Goal: Use online tool/utility: Use online tool/utility

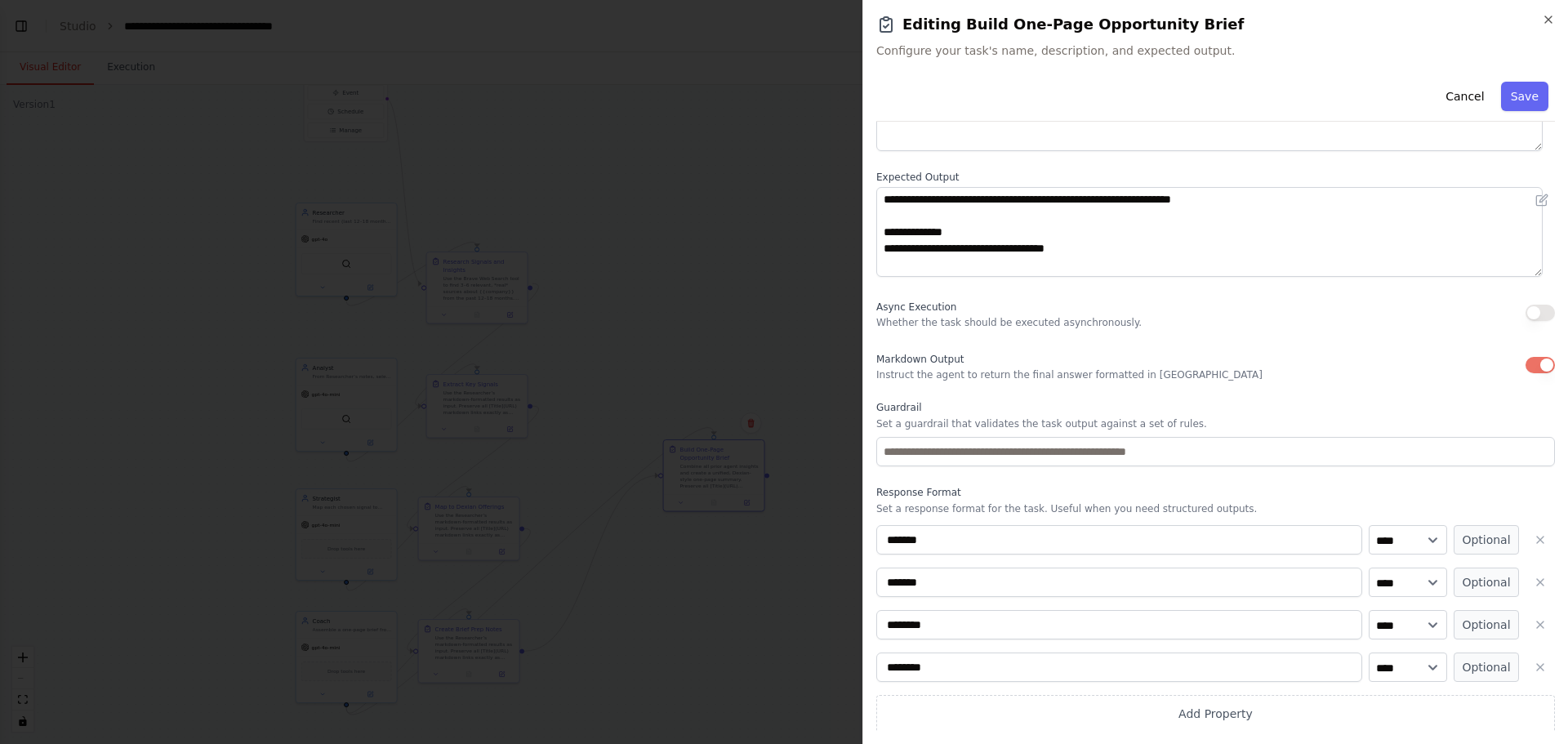
scroll to position [568, 0]
click at [620, 96] on button "Cancel" at bounding box center [1465, 96] width 58 height 29
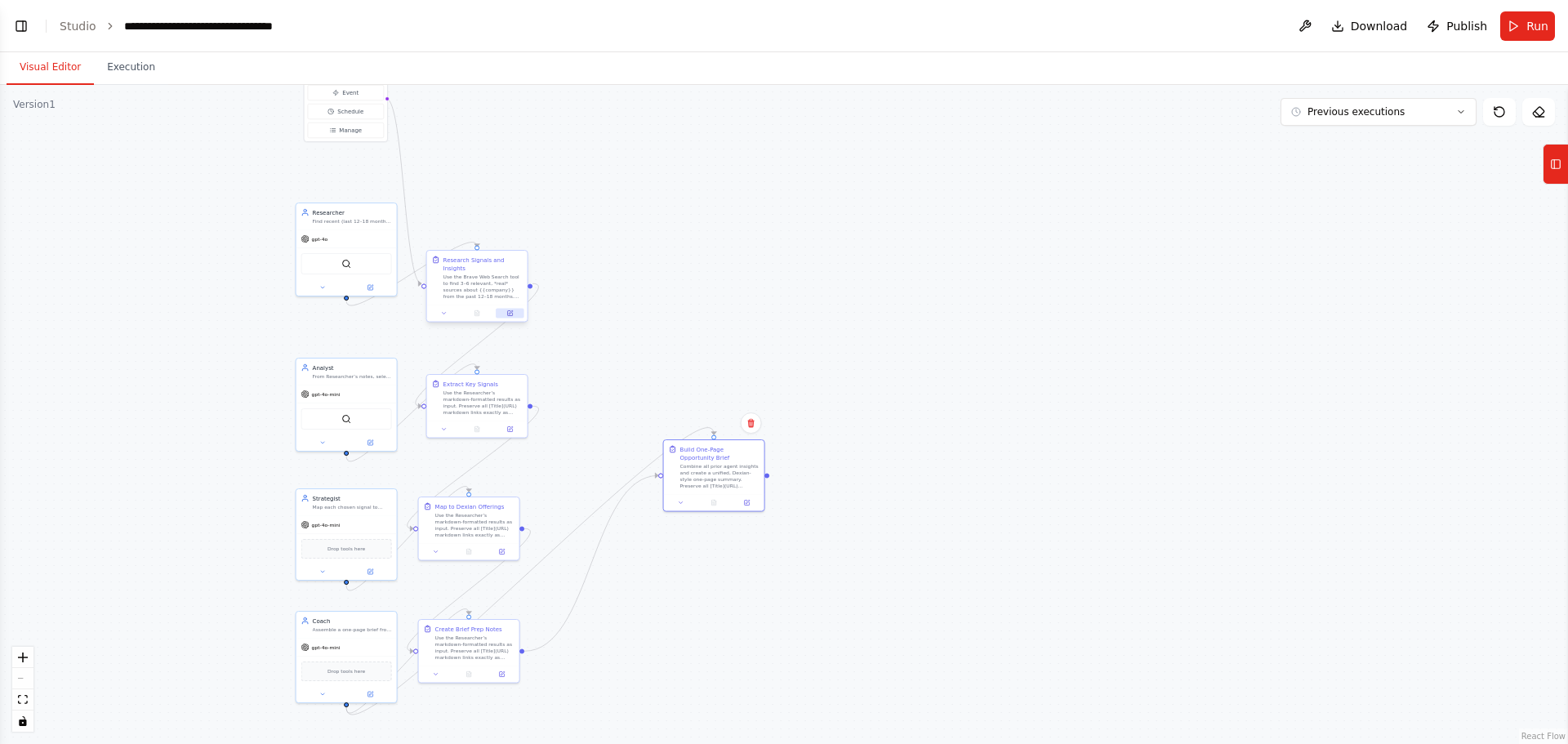
click at [512, 234] on icon at bounding box center [510, 314] width 5 height 5
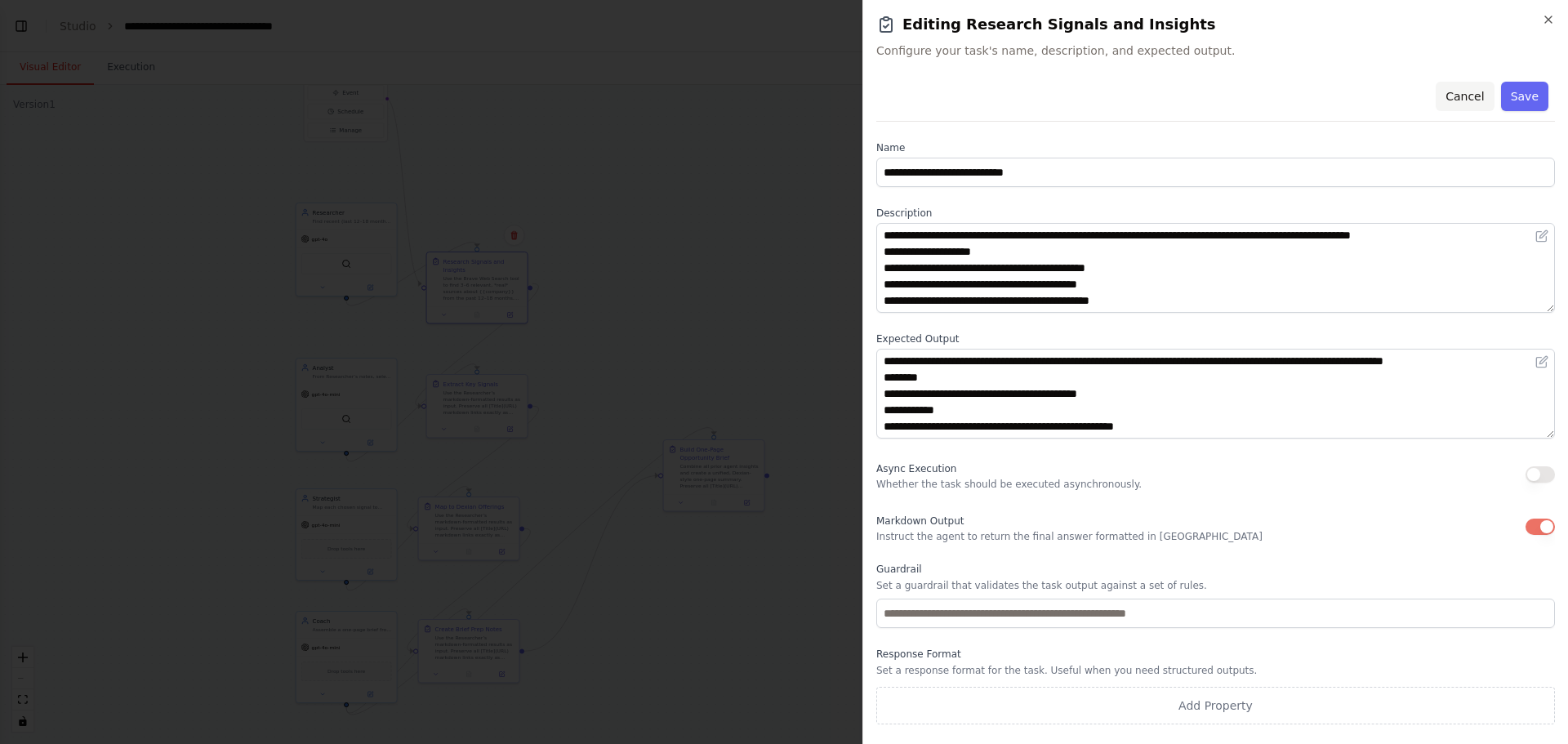
click at [620, 101] on button "Cancel" at bounding box center [1465, 96] width 58 height 29
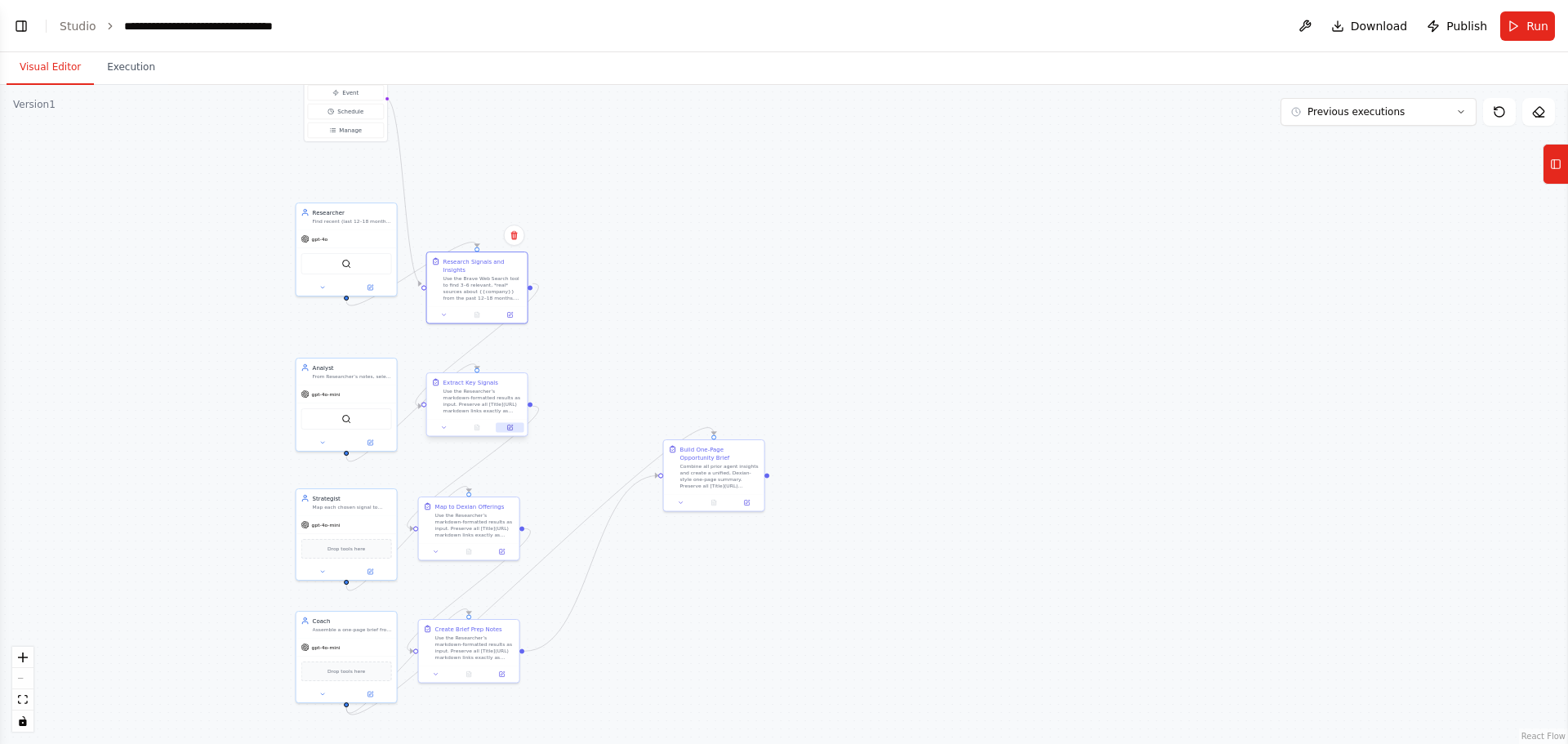
click at [511, 234] on icon at bounding box center [511, 427] width 4 height 4
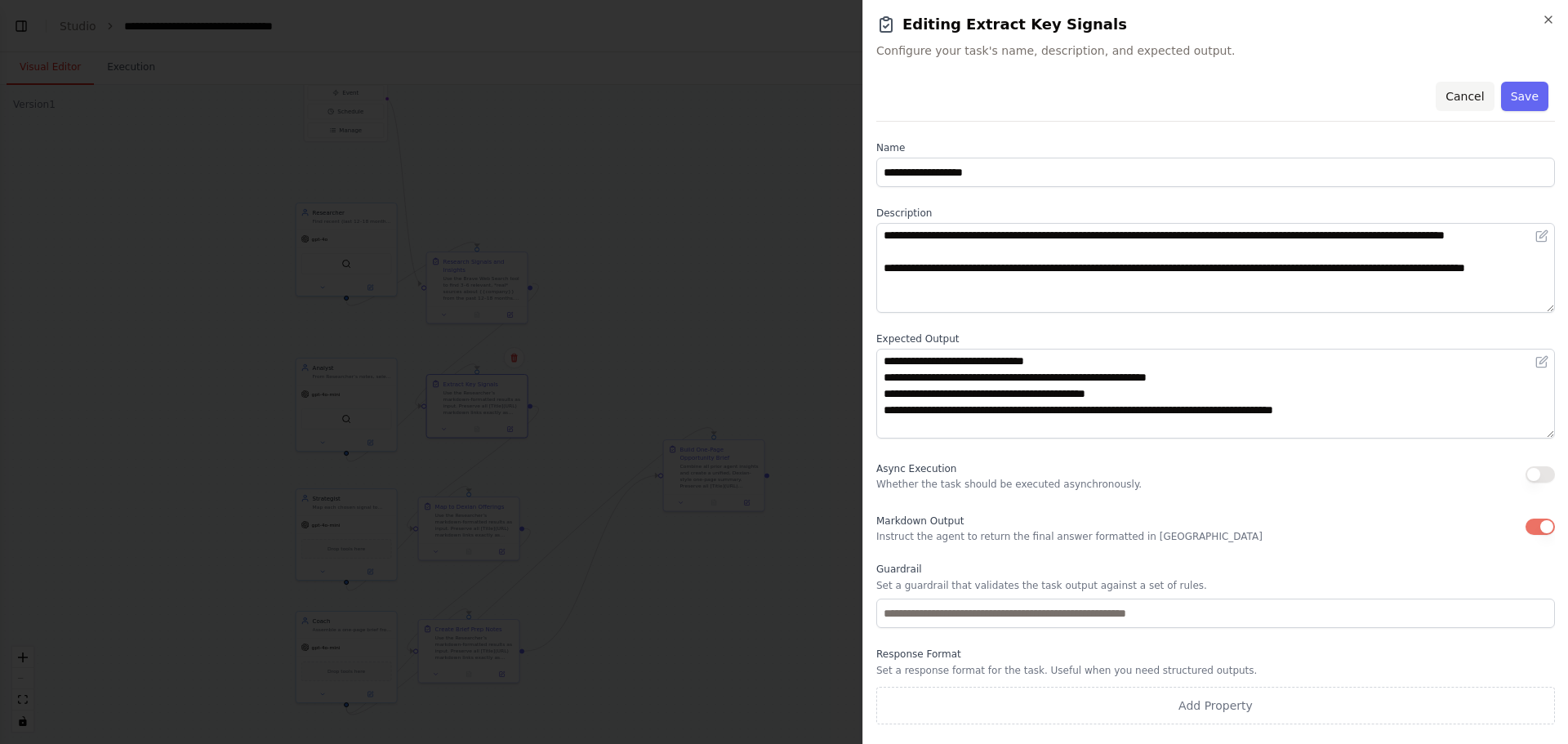
click at [620, 96] on button "Cancel" at bounding box center [1465, 96] width 58 height 29
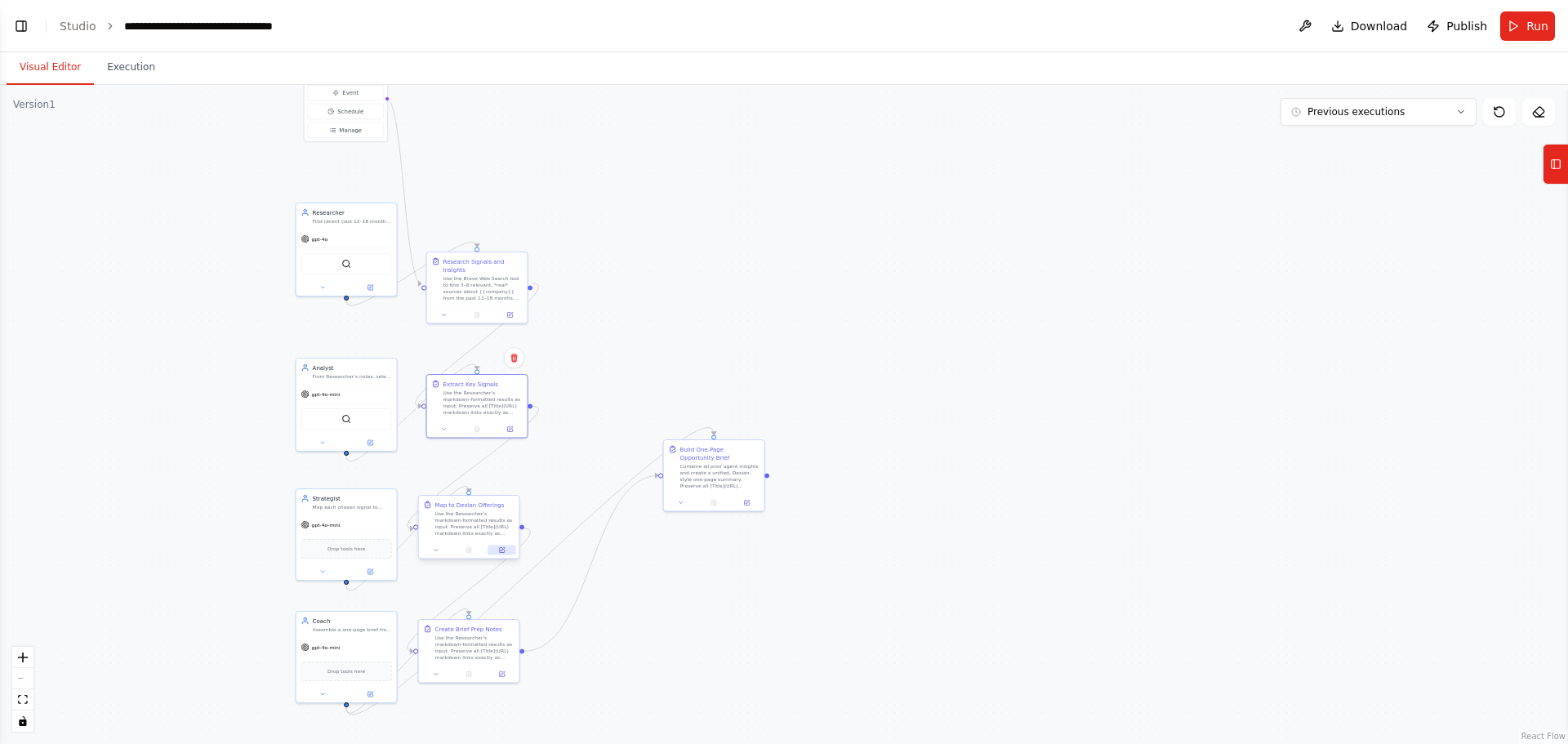
click at [500, 234] on icon at bounding box center [501, 549] width 6 height 6
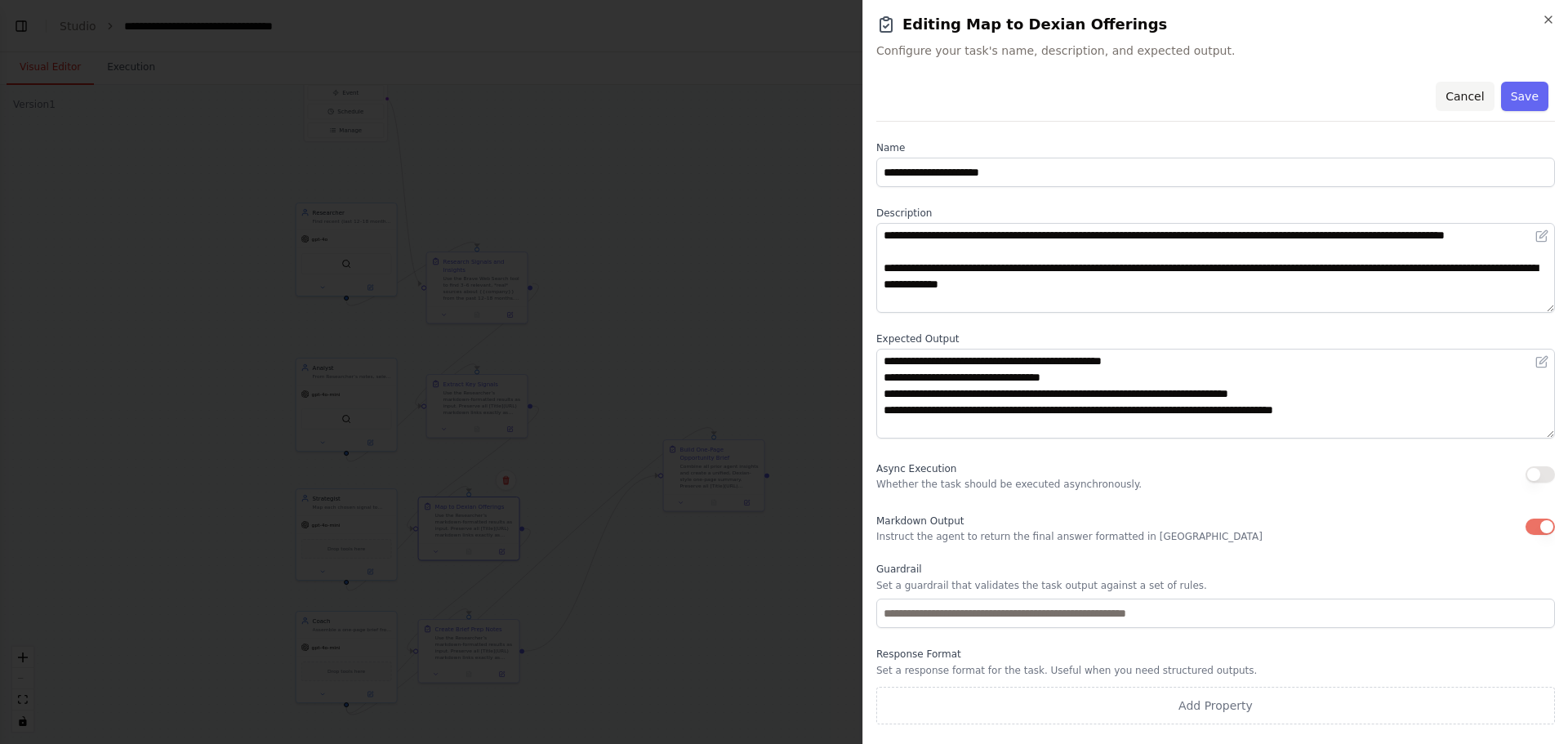
click at [620, 94] on button "Cancel" at bounding box center [1465, 96] width 58 height 29
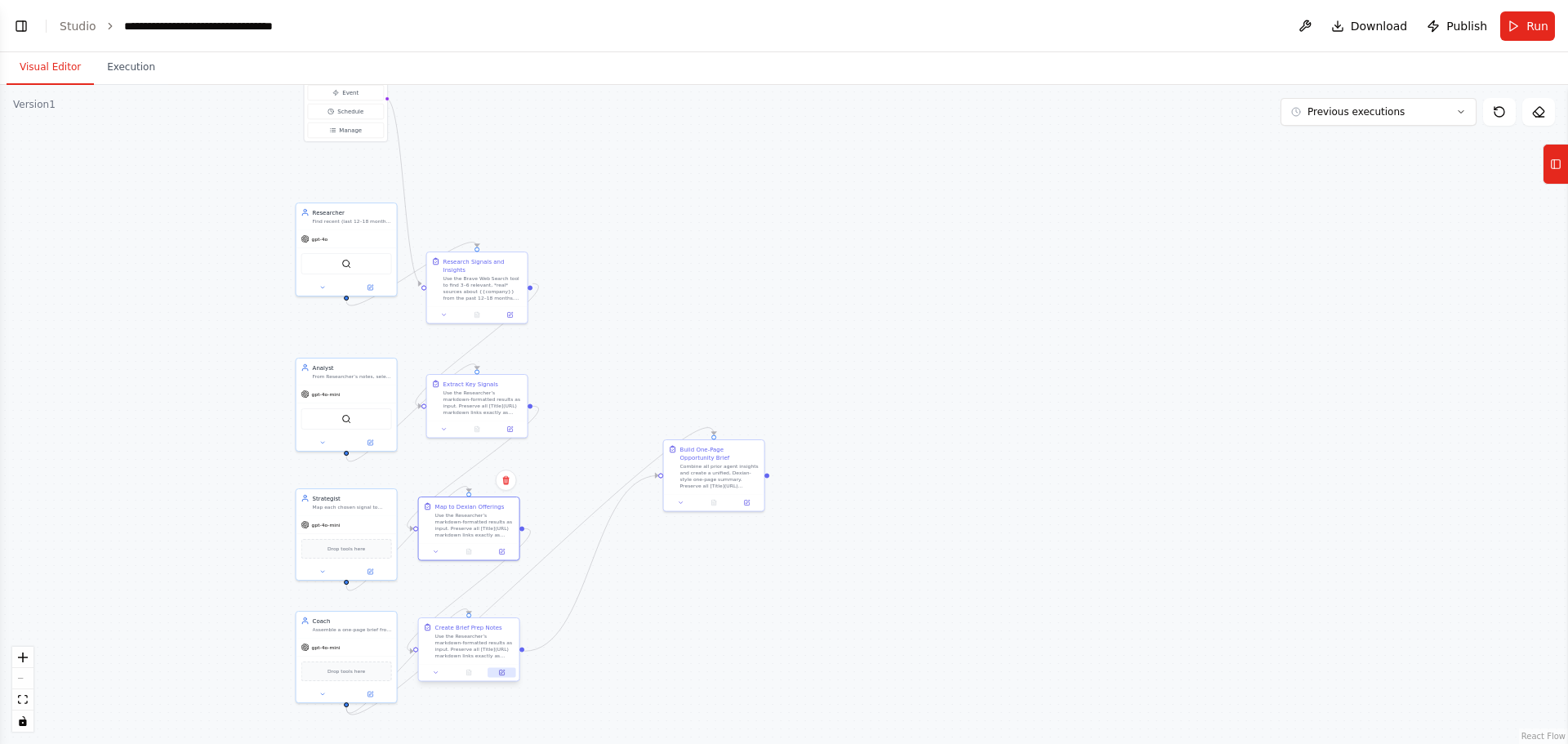
click at [503, 234] on icon at bounding box center [503, 671] width 4 height 4
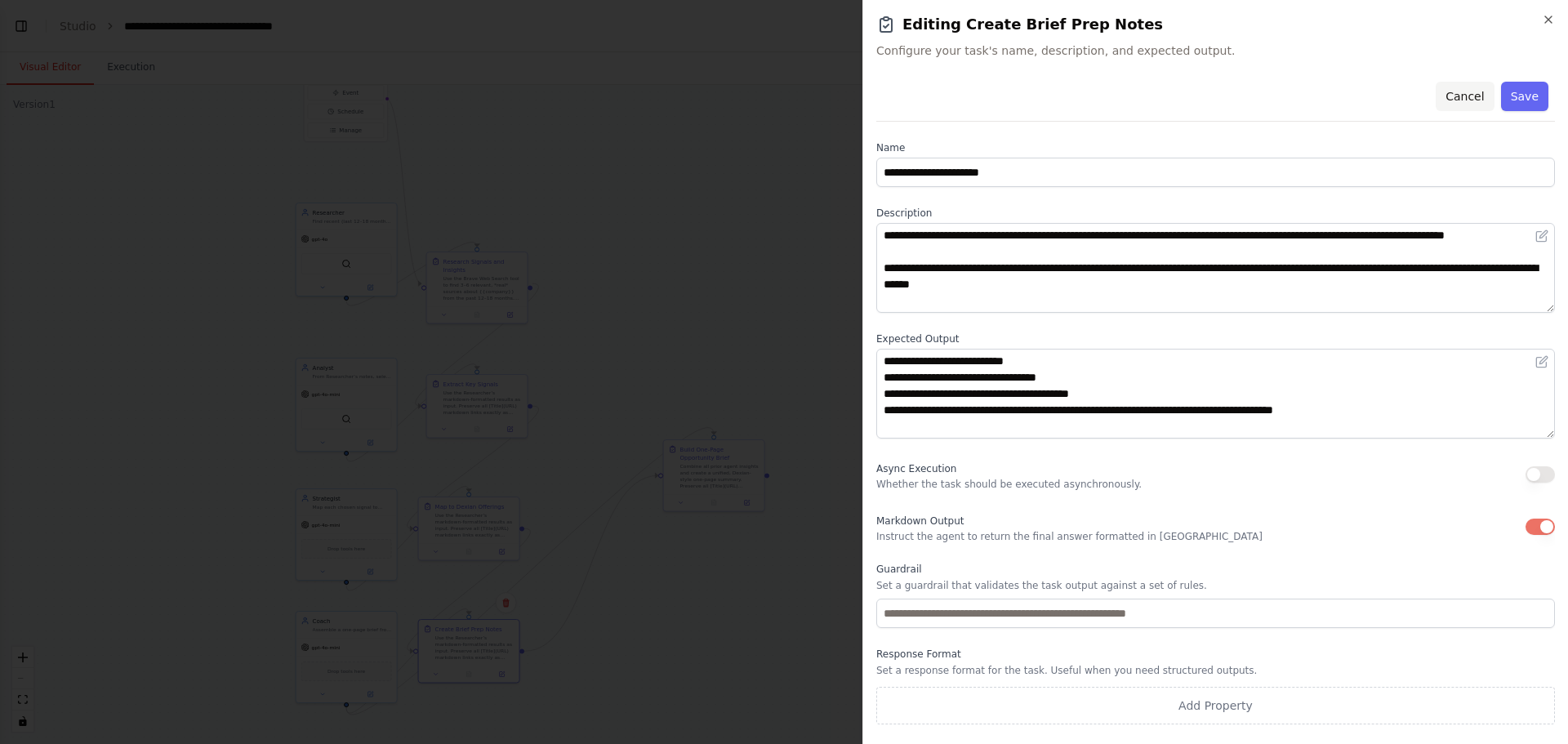
click at [620, 103] on button "Cancel" at bounding box center [1465, 96] width 58 height 29
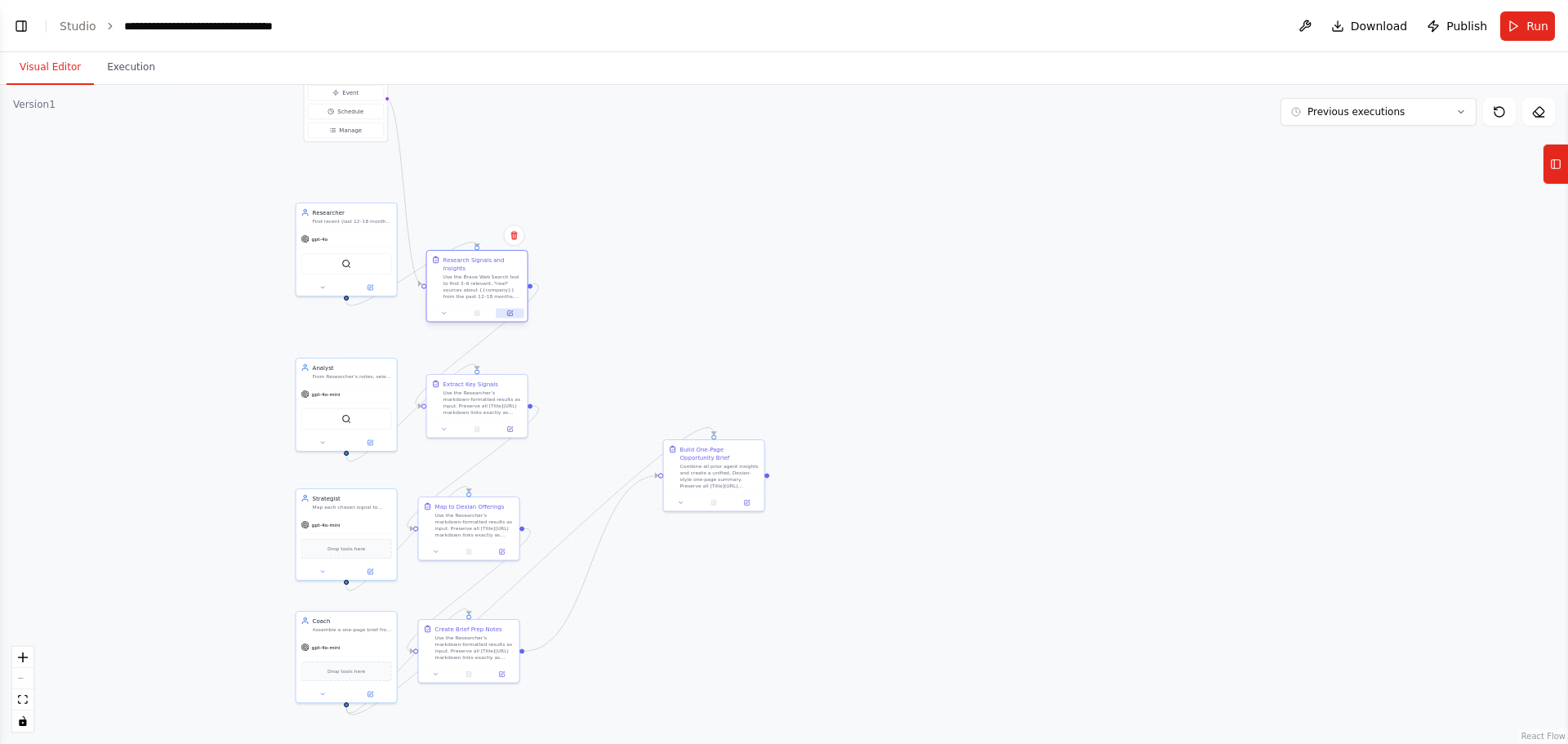
click at [510, 234] on icon at bounding box center [510, 314] width 5 height 5
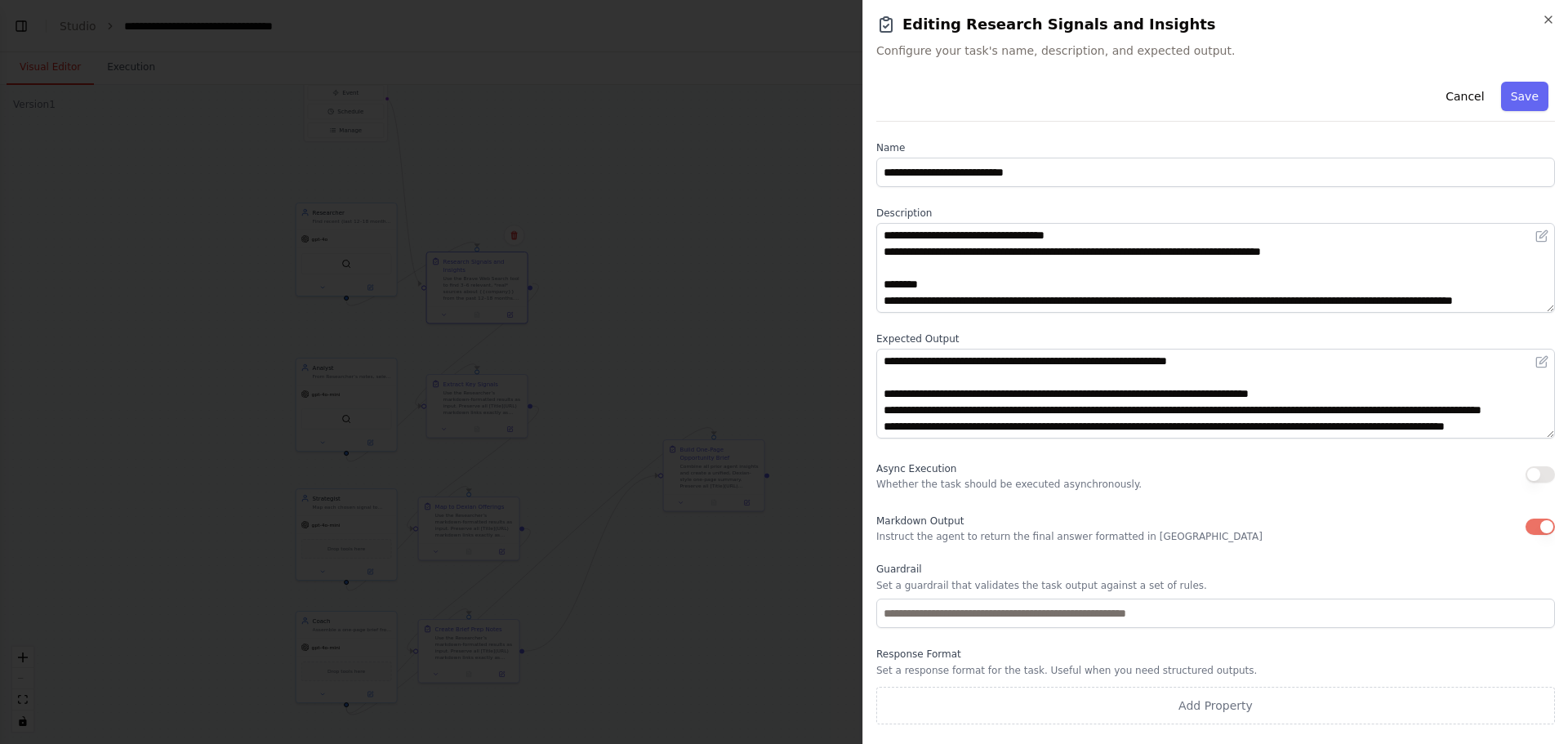
scroll to position [245, 0]
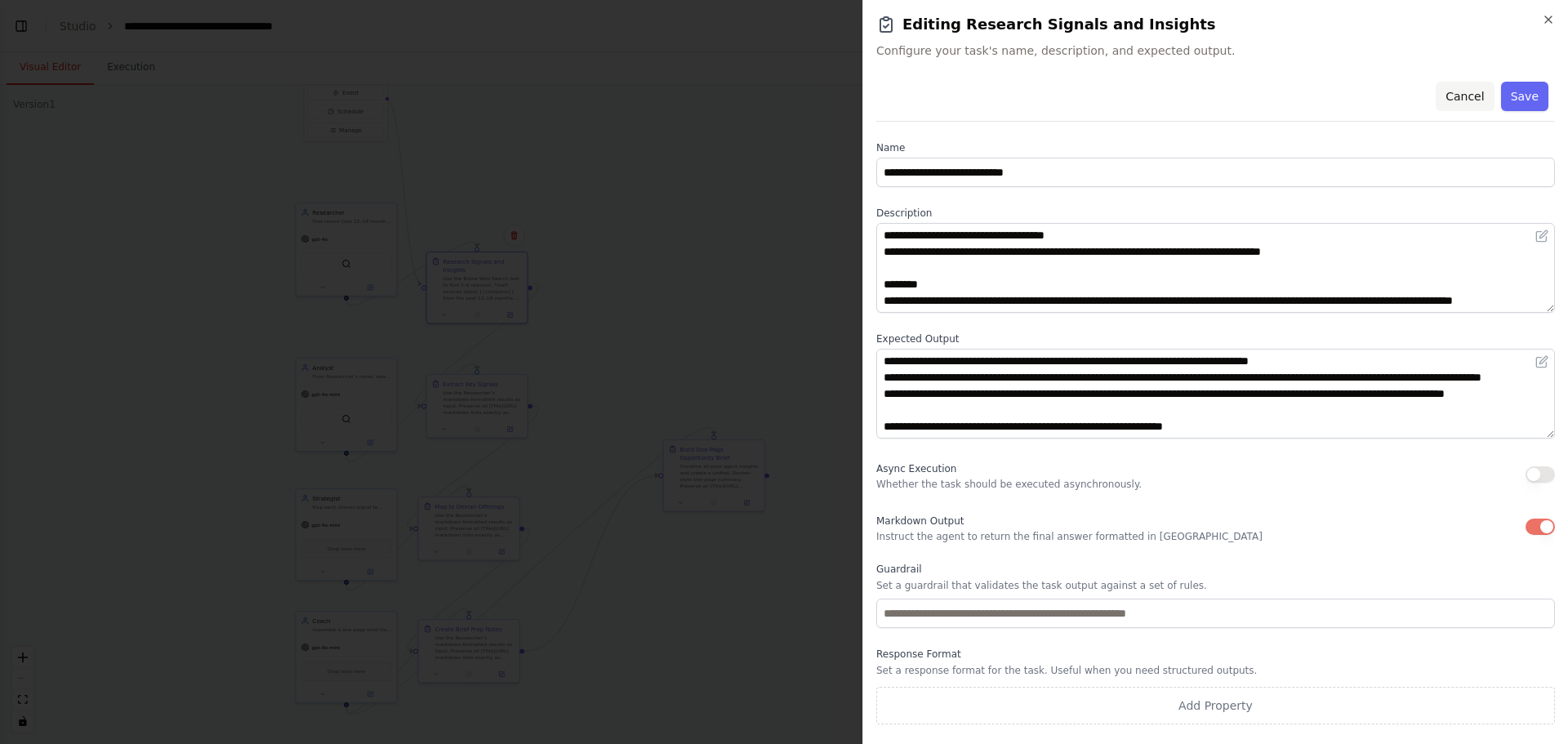
click at [620, 95] on button "Cancel" at bounding box center [1465, 96] width 58 height 29
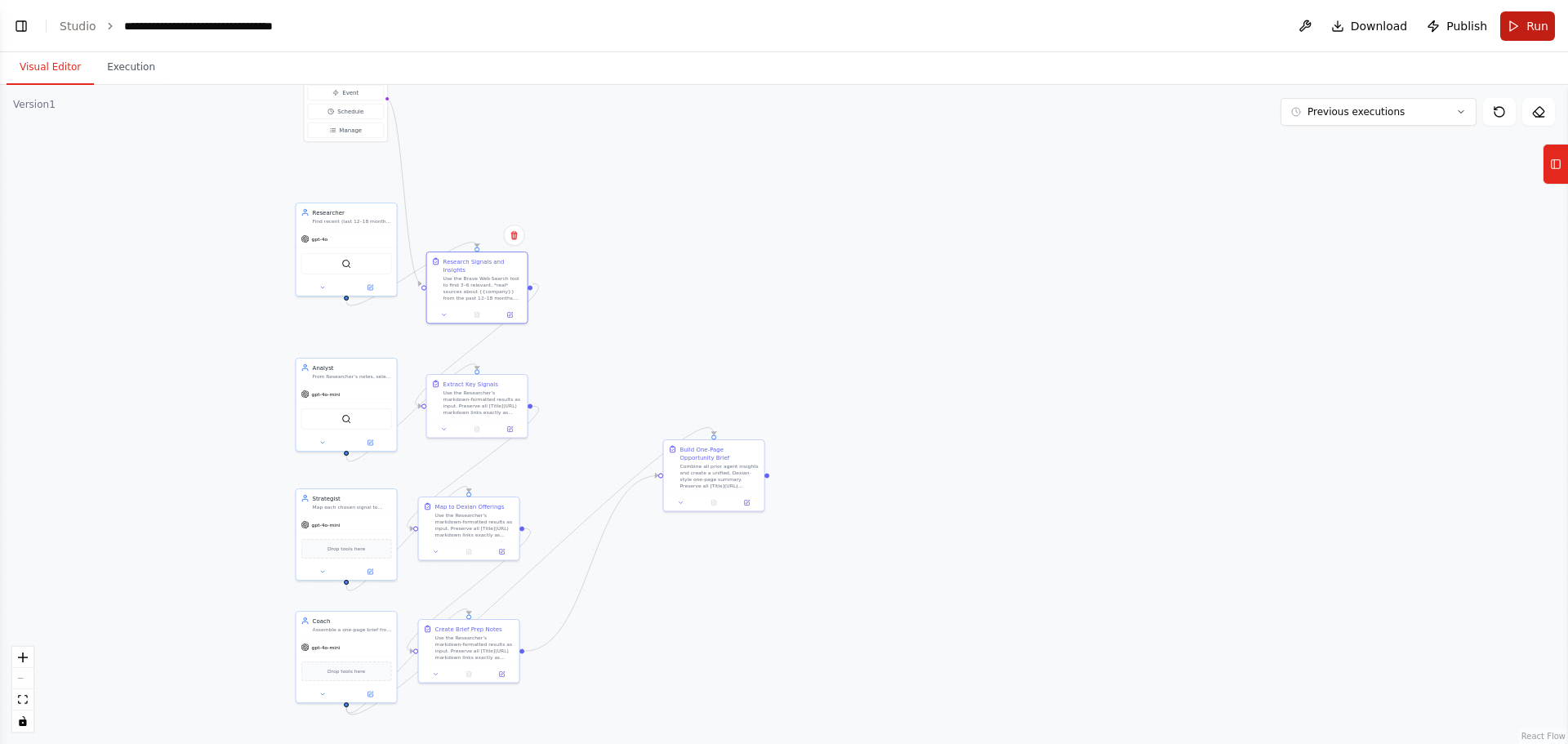
click at [620, 32] on span "Run" at bounding box center [1537, 26] width 22 height 17
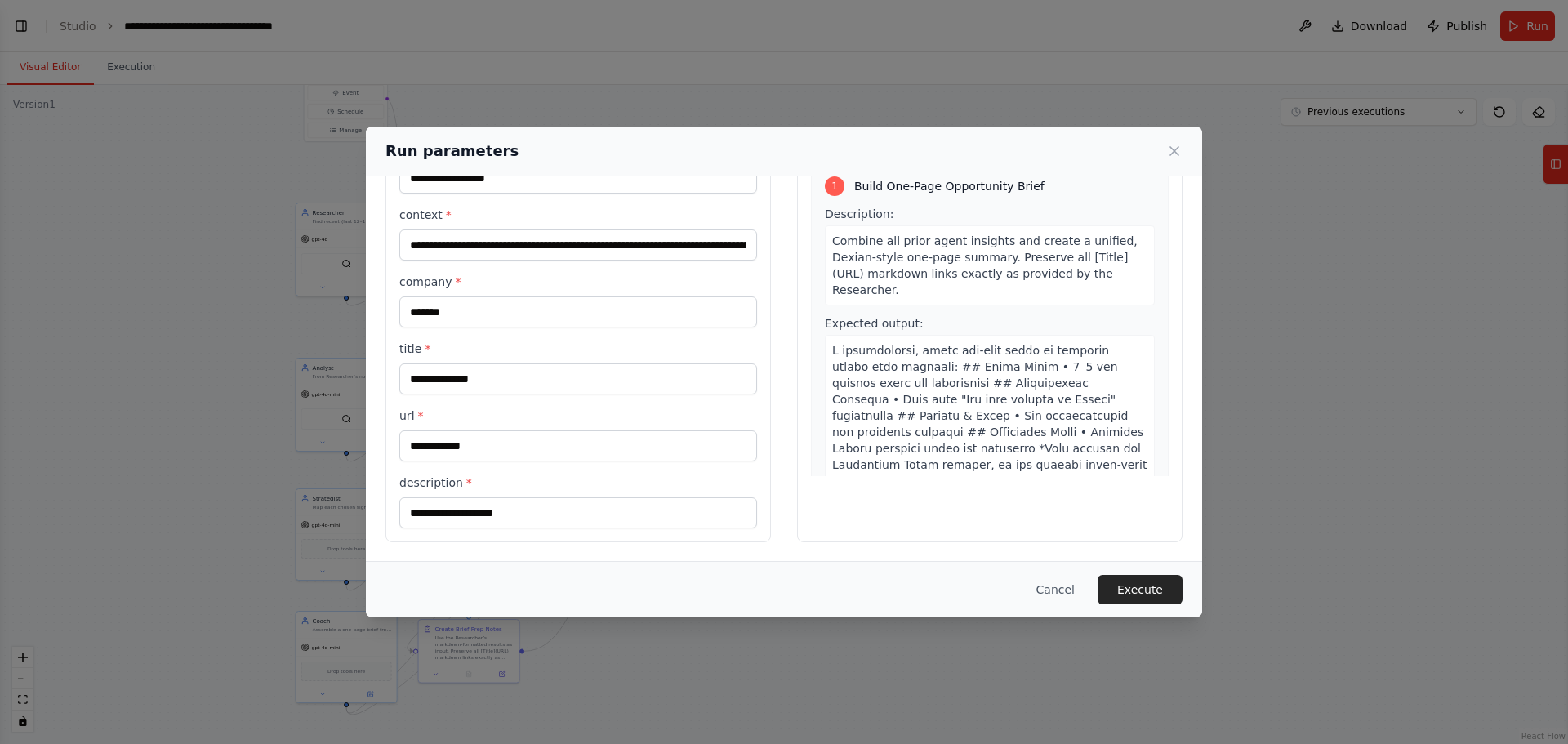
scroll to position [94, 0]
click at [620, 234] on button "Cancel" at bounding box center [1055, 589] width 64 height 29
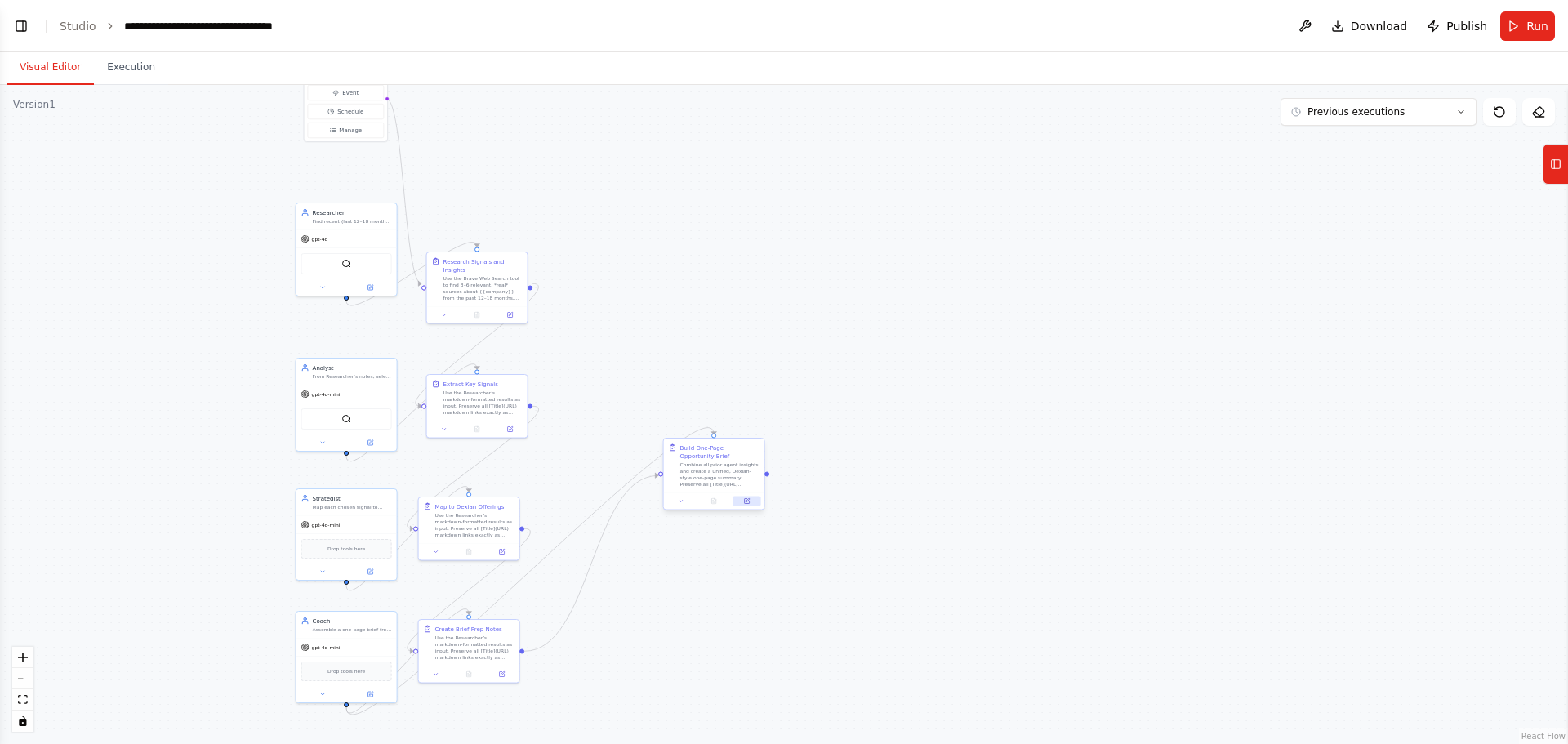
click at [620, 234] on icon at bounding box center [747, 502] width 5 height 5
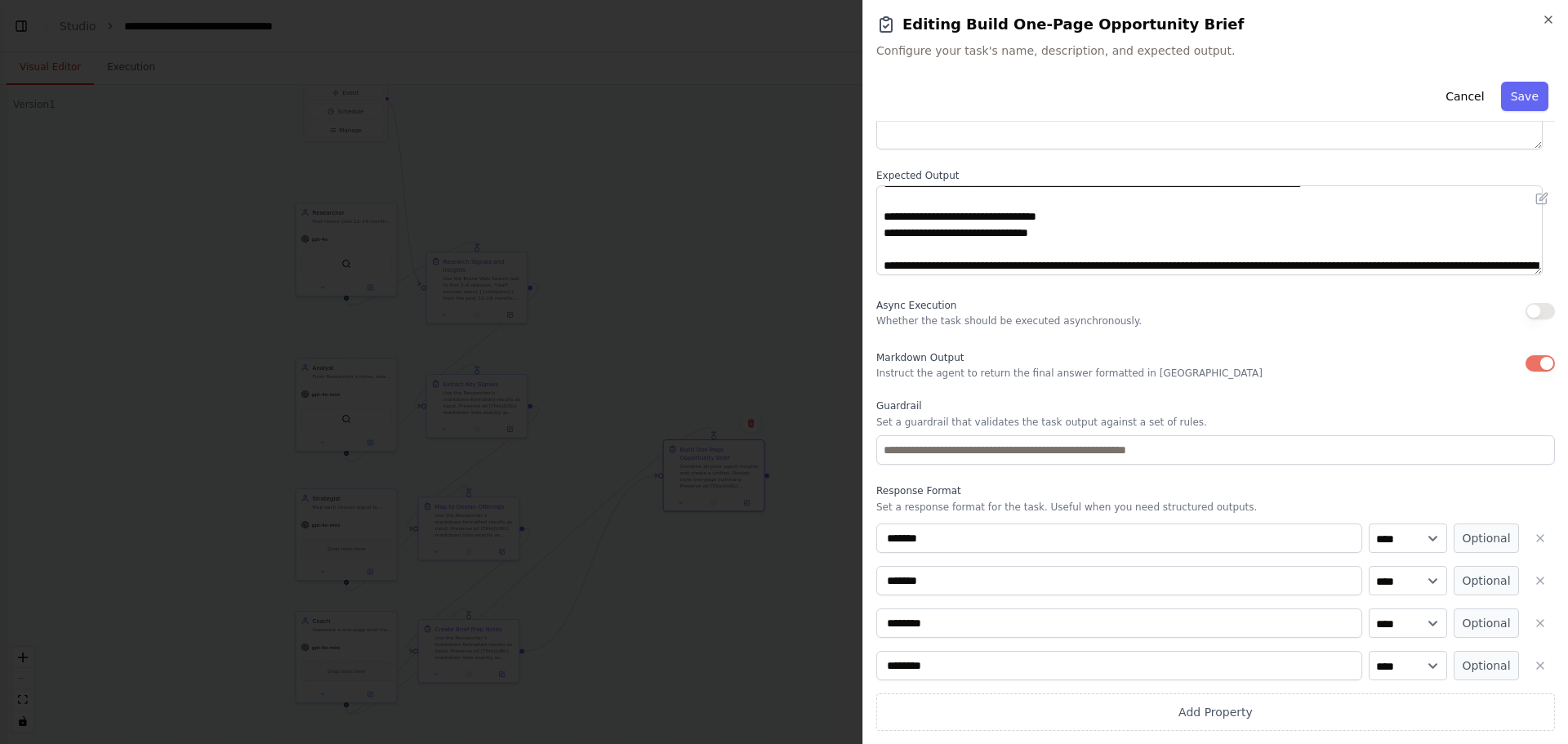
scroll to position [473, 0]
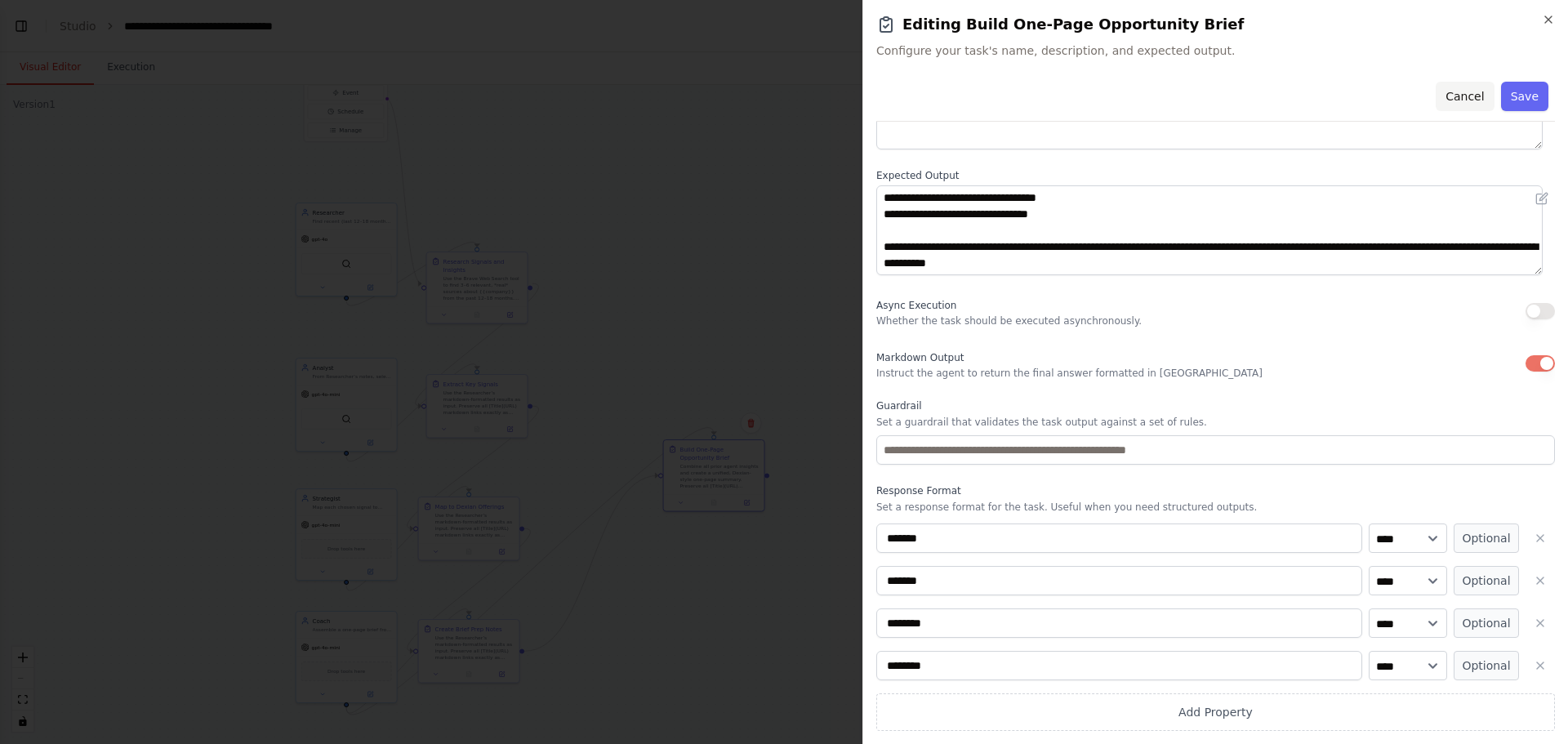
click at [620, 94] on button "Cancel" at bounding box center [1465, 96] width 58 height 29
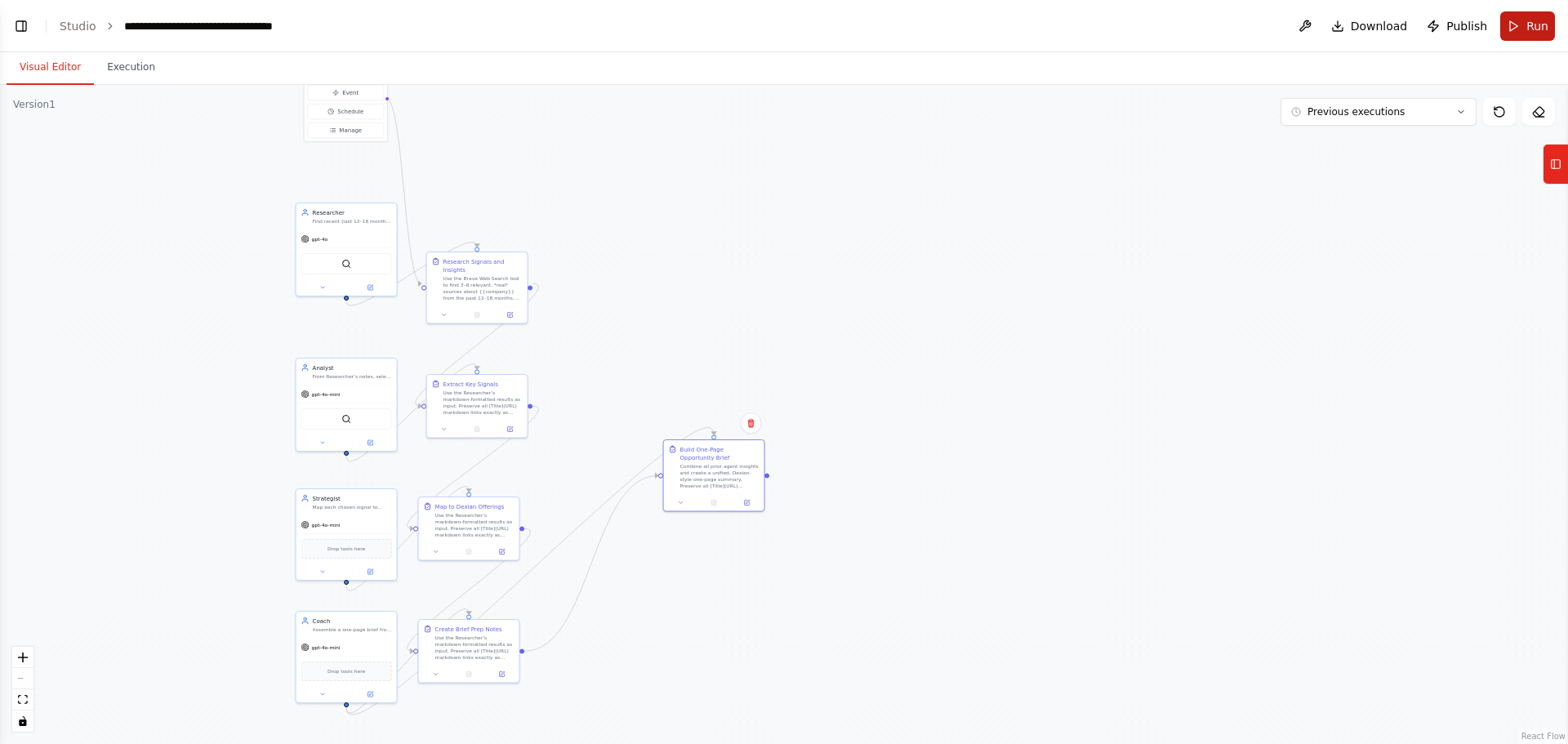
click at [620, 27] on button "Run" at bounding box center [1527, 26] width 55 height 29
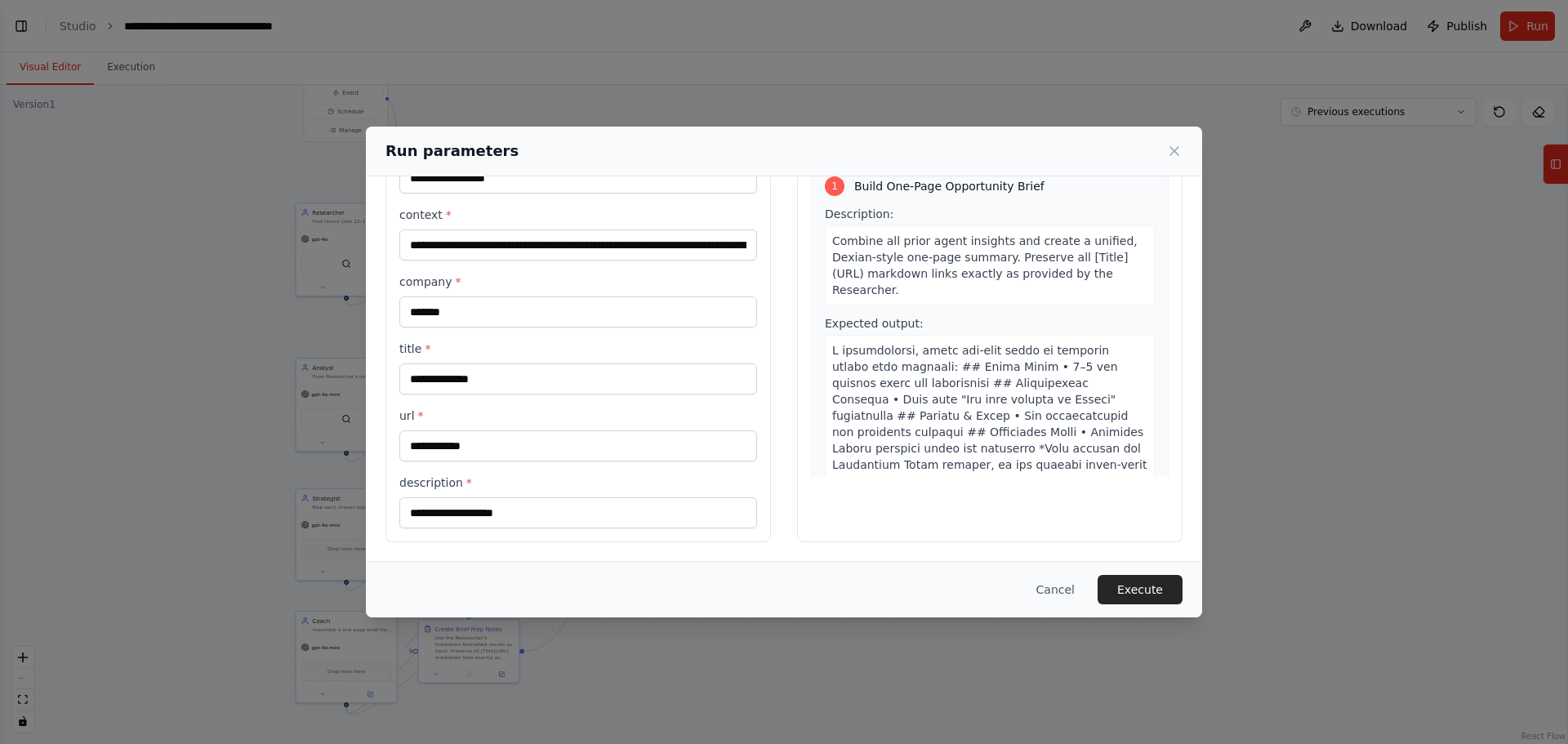
scroll to position [94, 0]
click at [620, 234] on button "Cancel" at bounding box center [1055, 589] width 64 height 29
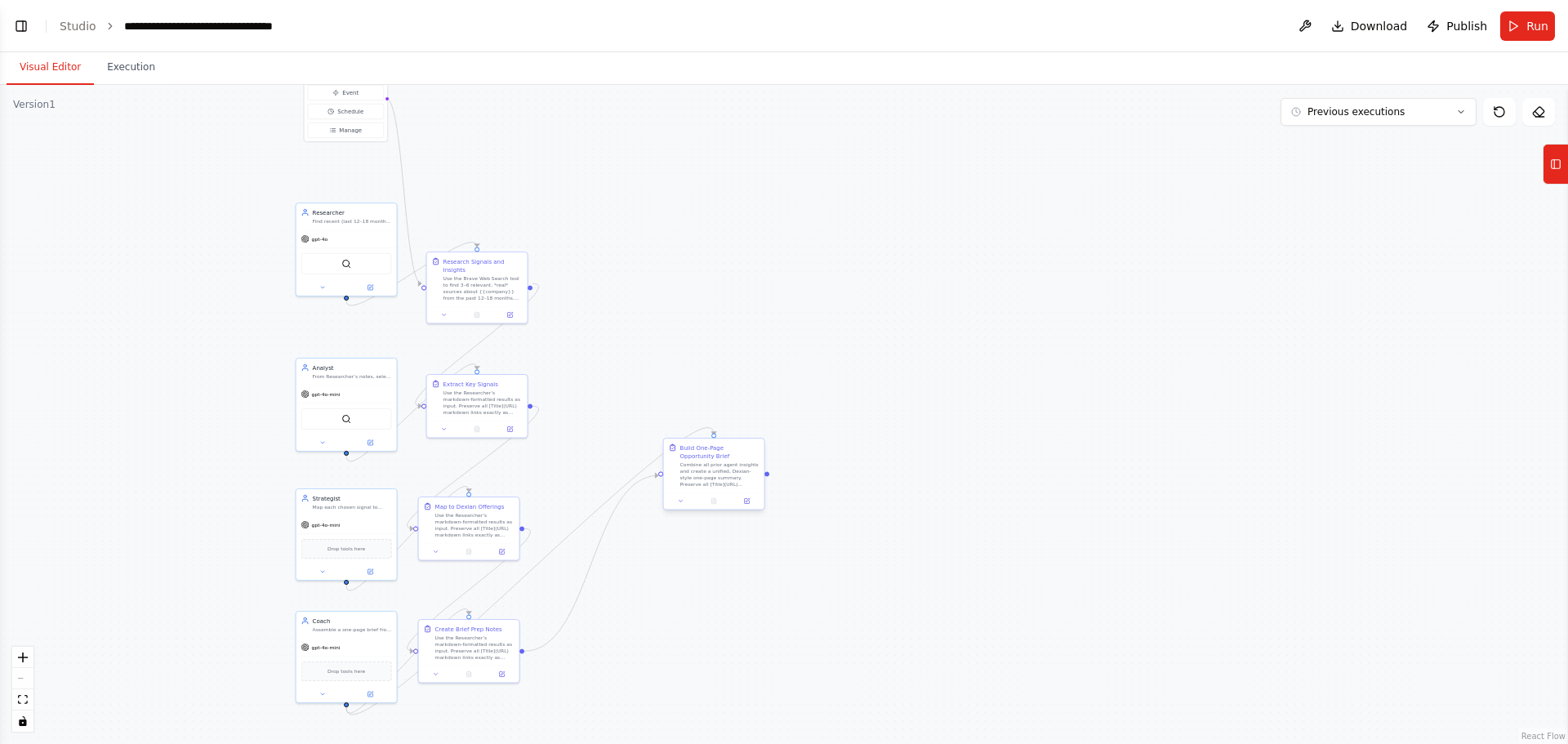
click at [620, 234] on div at bounding box center [714, 500] width 101 height 17
click at [620, 234] on icon at bounding box center [746, 501] width 6 height 6
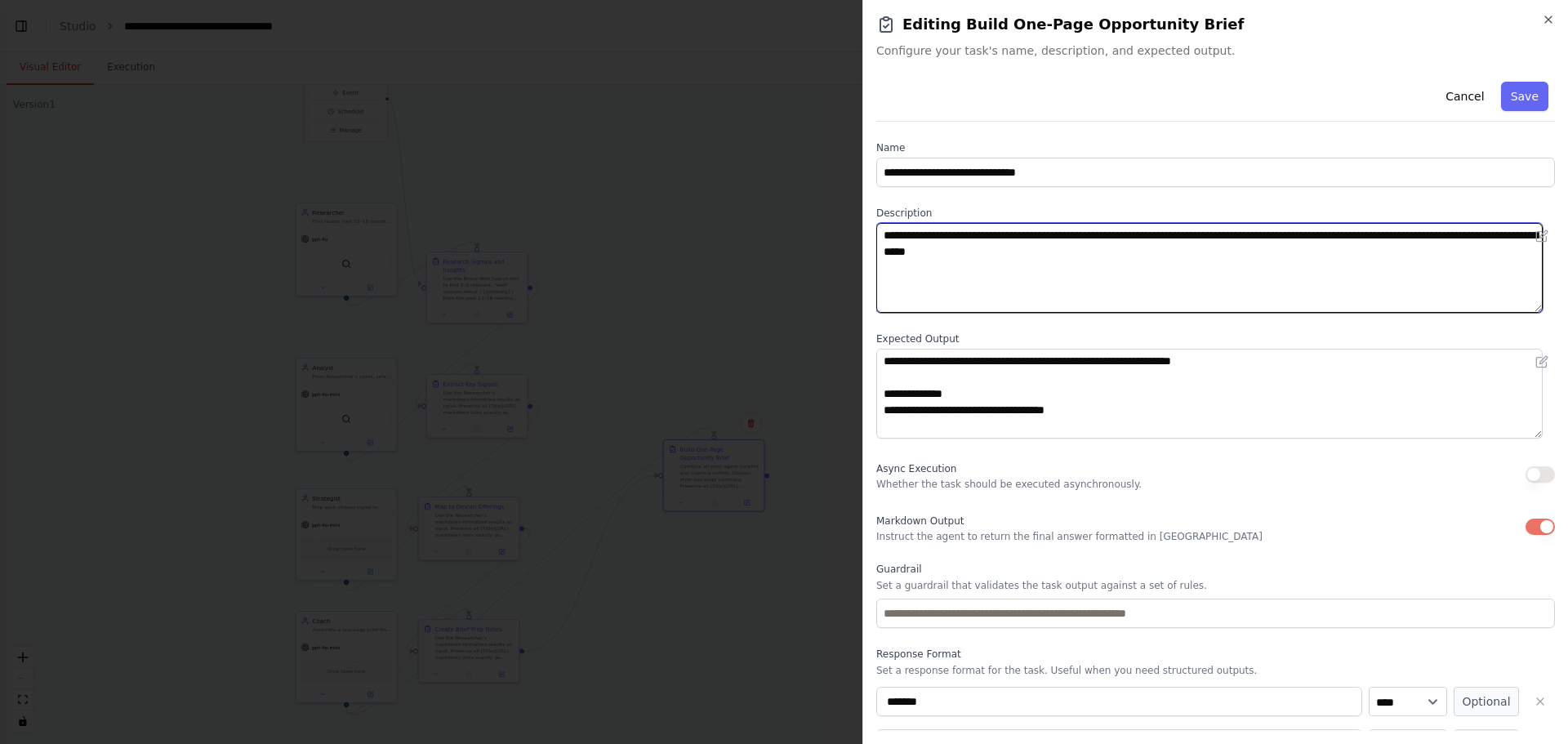
drag, startPoint x: 1096, startPoint y: 260, endPoint x: 870, endPoint y: 236, distance: 227.3
click at [620, 234] on div "**********" at bounding box center [1215, 372] width 706 height 744
paste textarea "**********"
type textarea "**********"
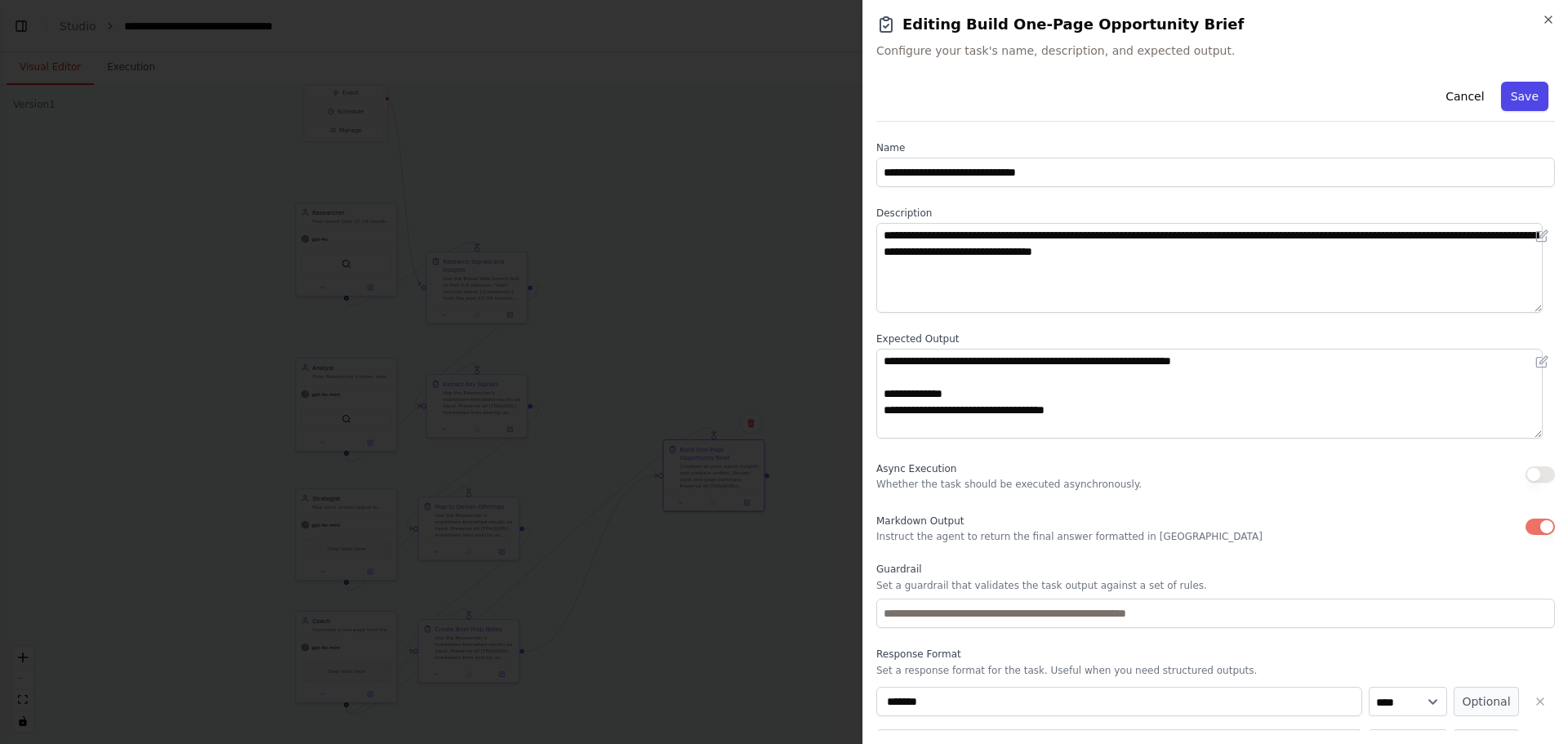
click at [620, 94] on button "Save" at bounding box center [1525, 96] width 48 height 29
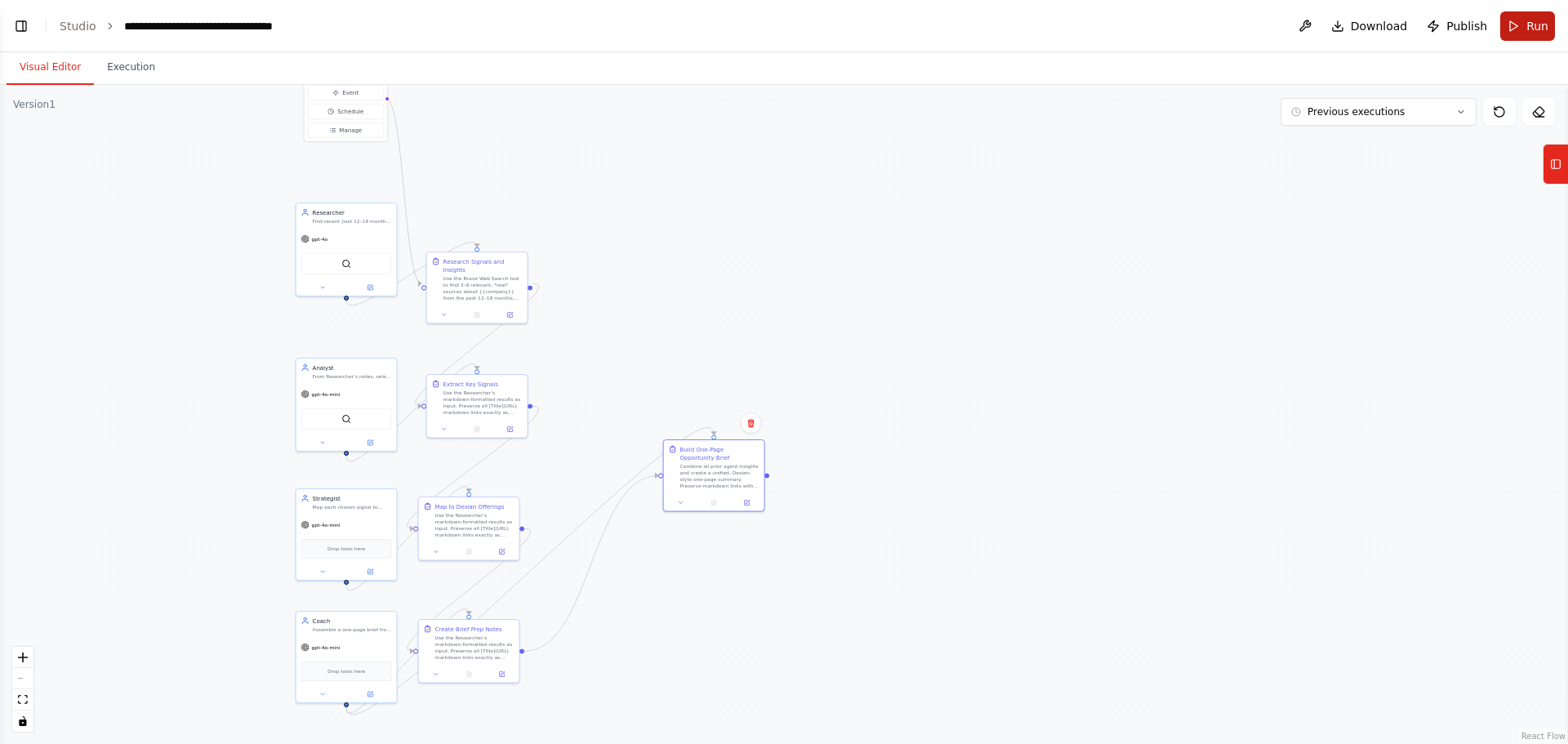
click at [620, 31] on button "Run" at bounding box center [1527, 26] width 55 height 29
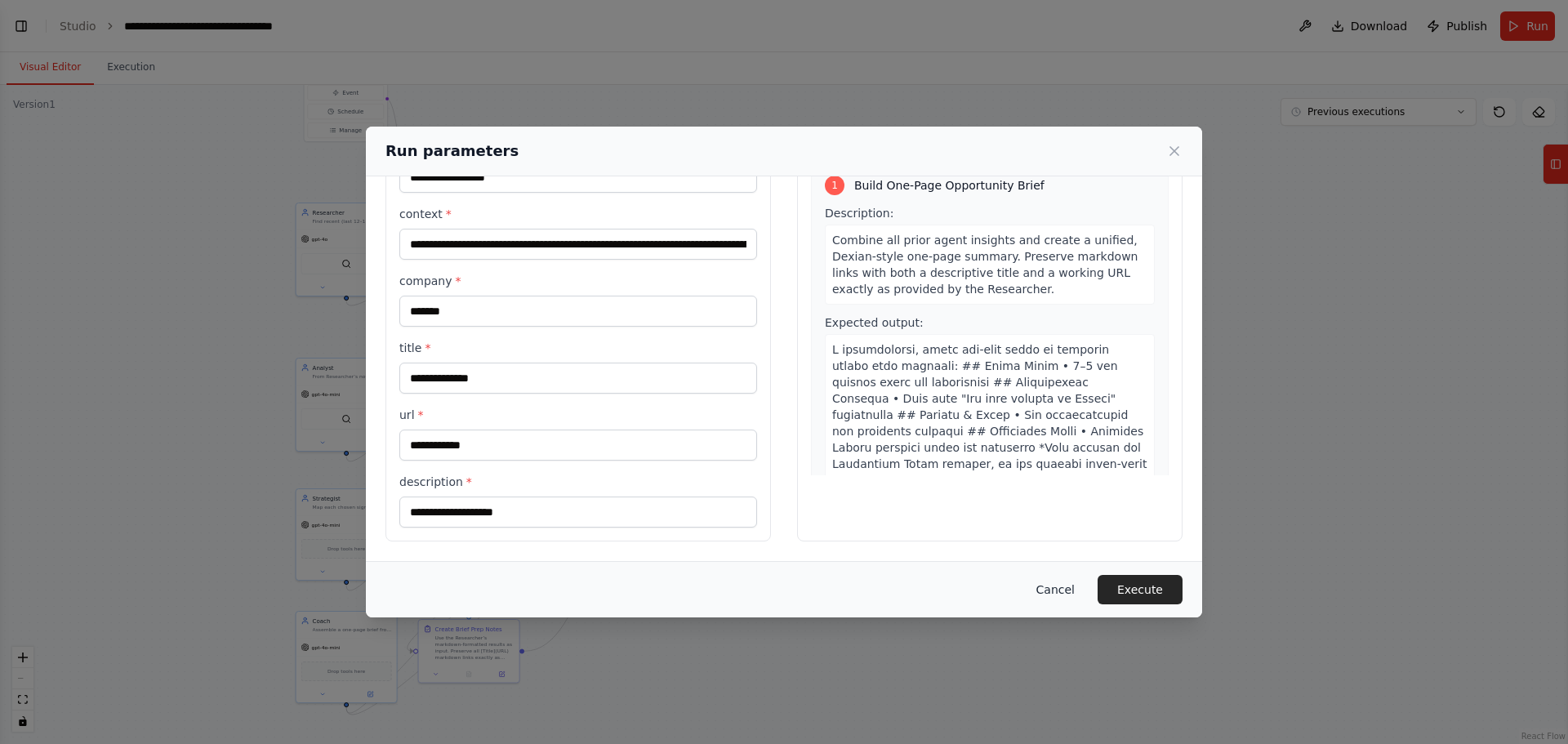
click at [620, 234] on button "Cancel" at bounding box center [1055, 589] width 64 height 29
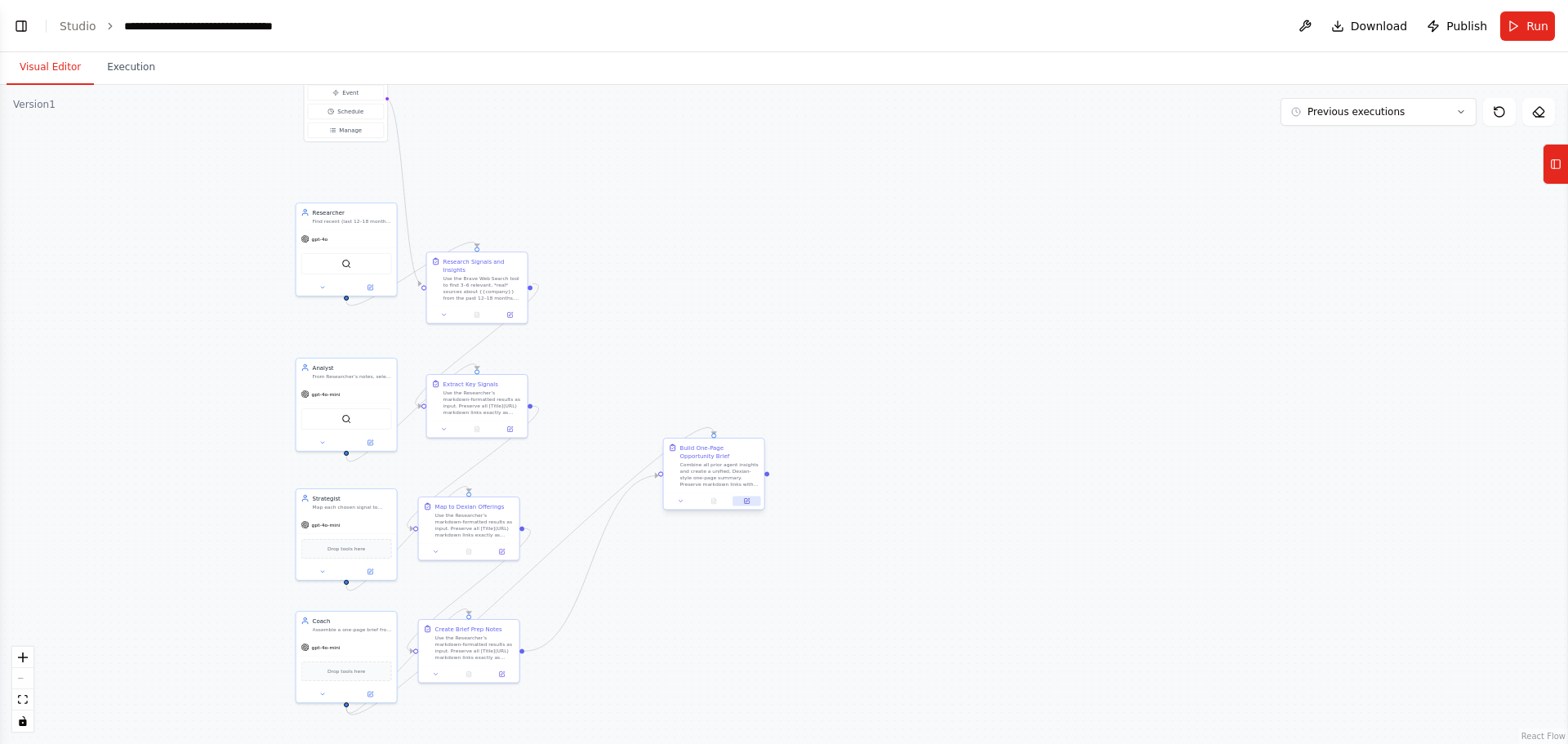
click at [620, 234] on button at bounding box center [746, 501] width 27 height 10
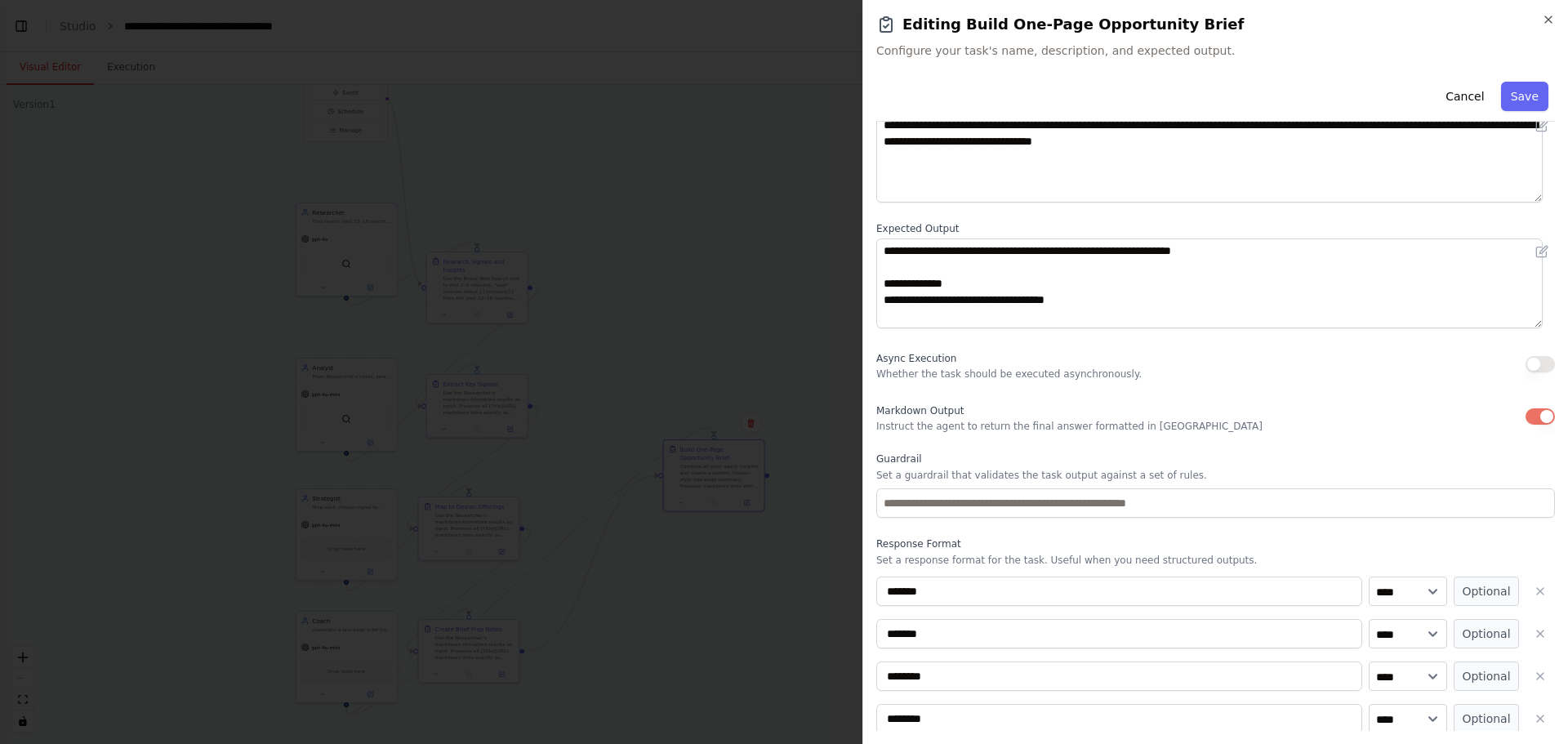
scroll to position [163, 0]
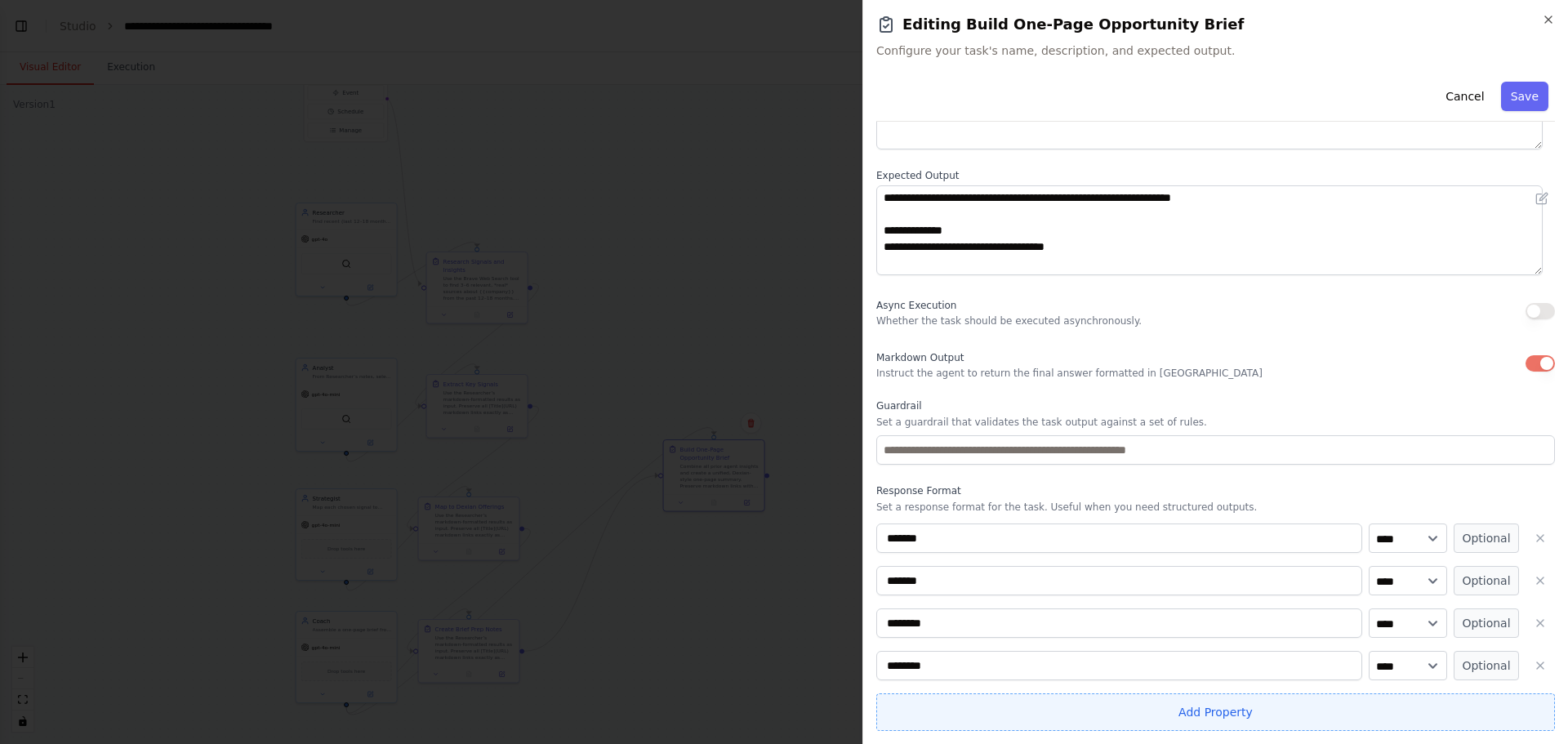
click at [620, 234] on button "Add Property" at bounding box center [1216, 711] width 679 height 38
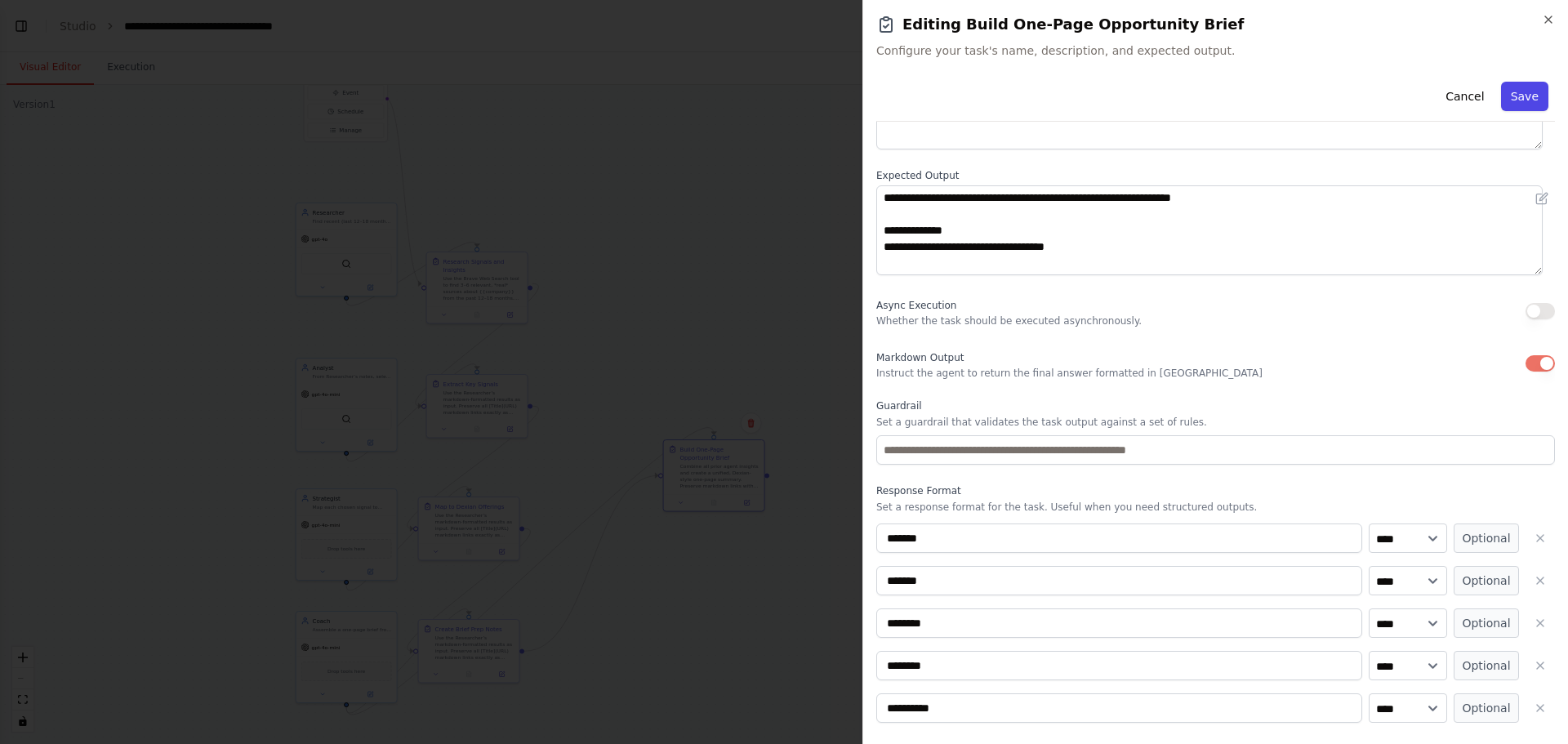
click at [620, 99] on button "Save" at bounding box center [1525, 96] width 48 height 29
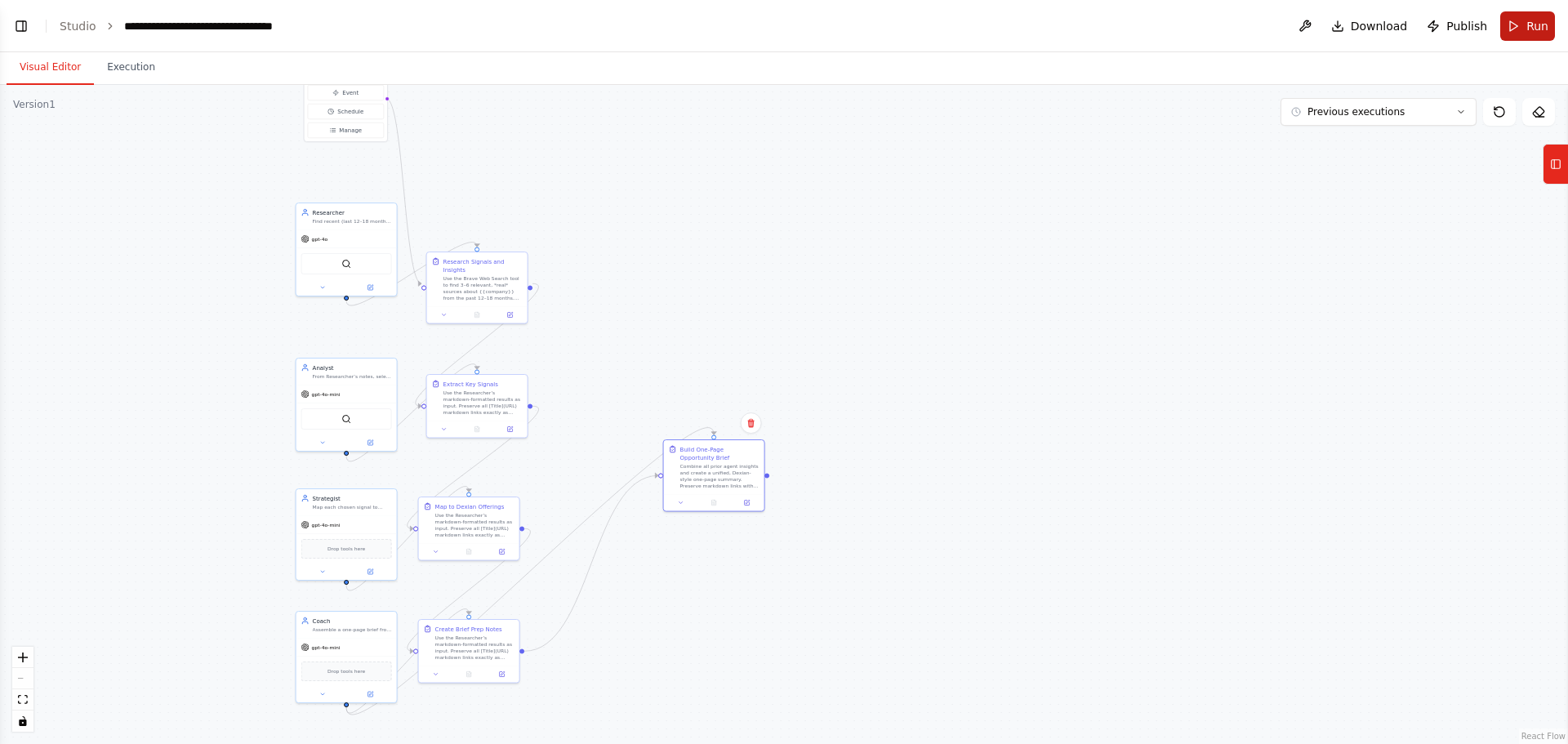
click at [620, 16] on button "Run" at bounding box center [1527, 26] width 55 height 29
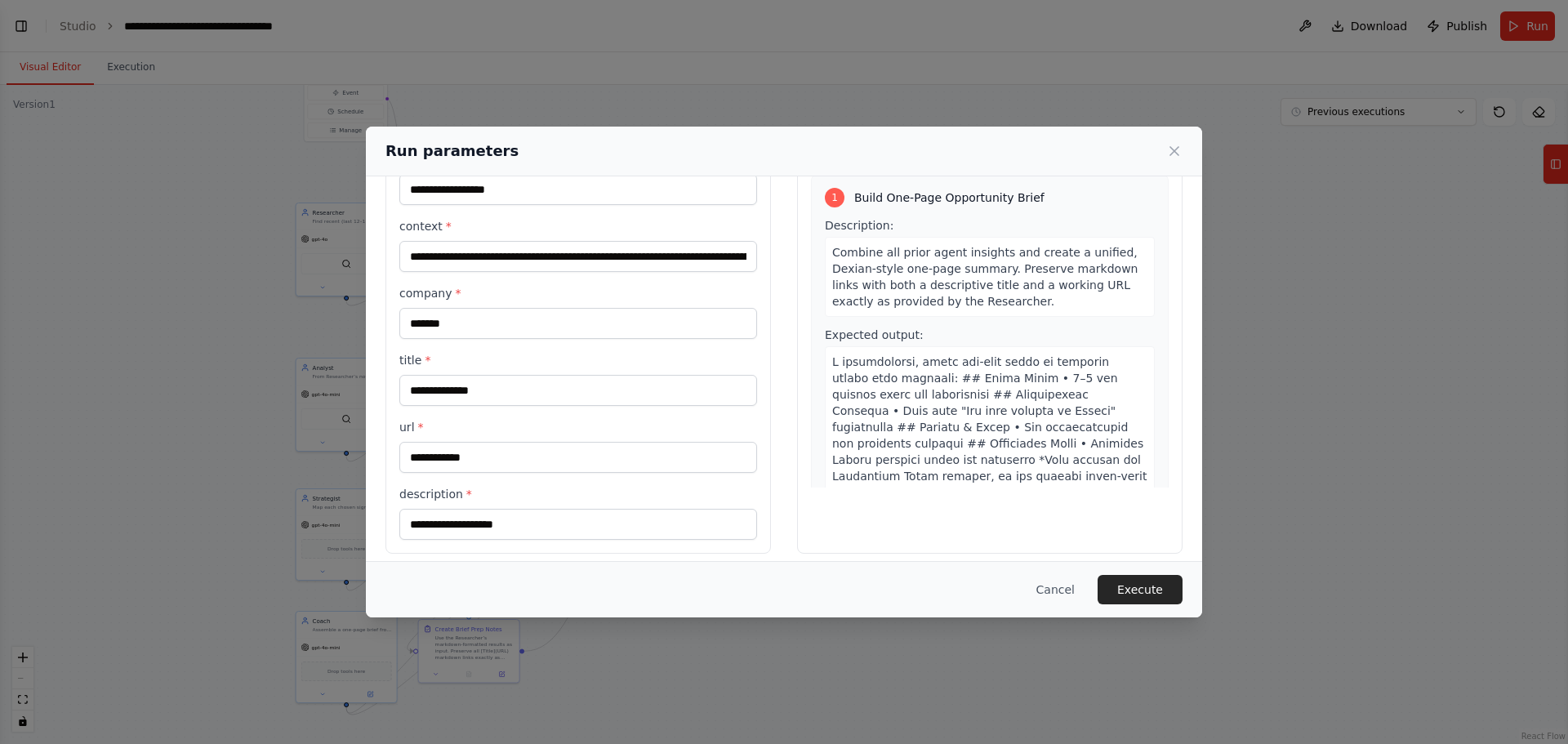
scroll to position [94, 0]
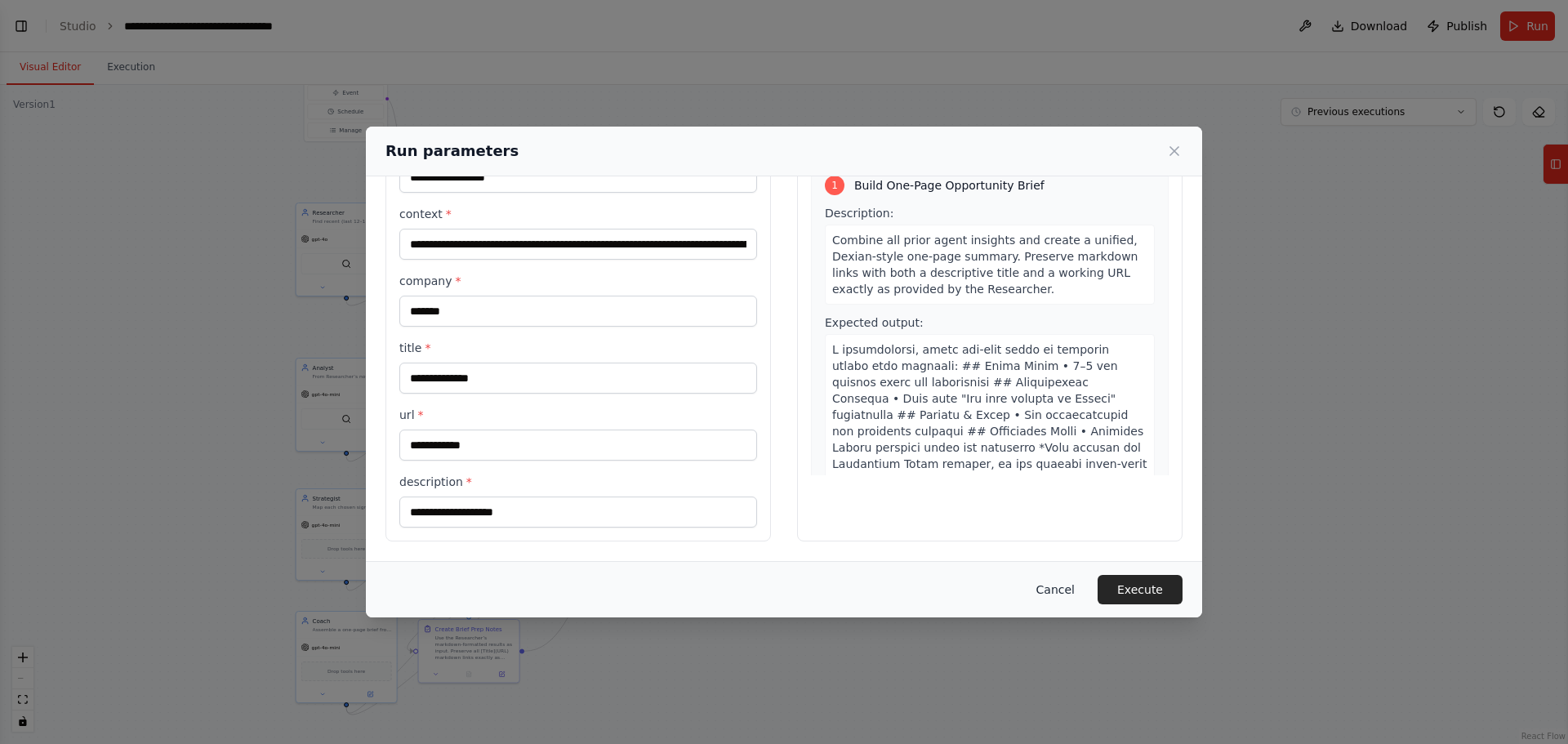
click at [620, 234] on button "Cancel" at bounding box center [1055, 589] width 64 height 29
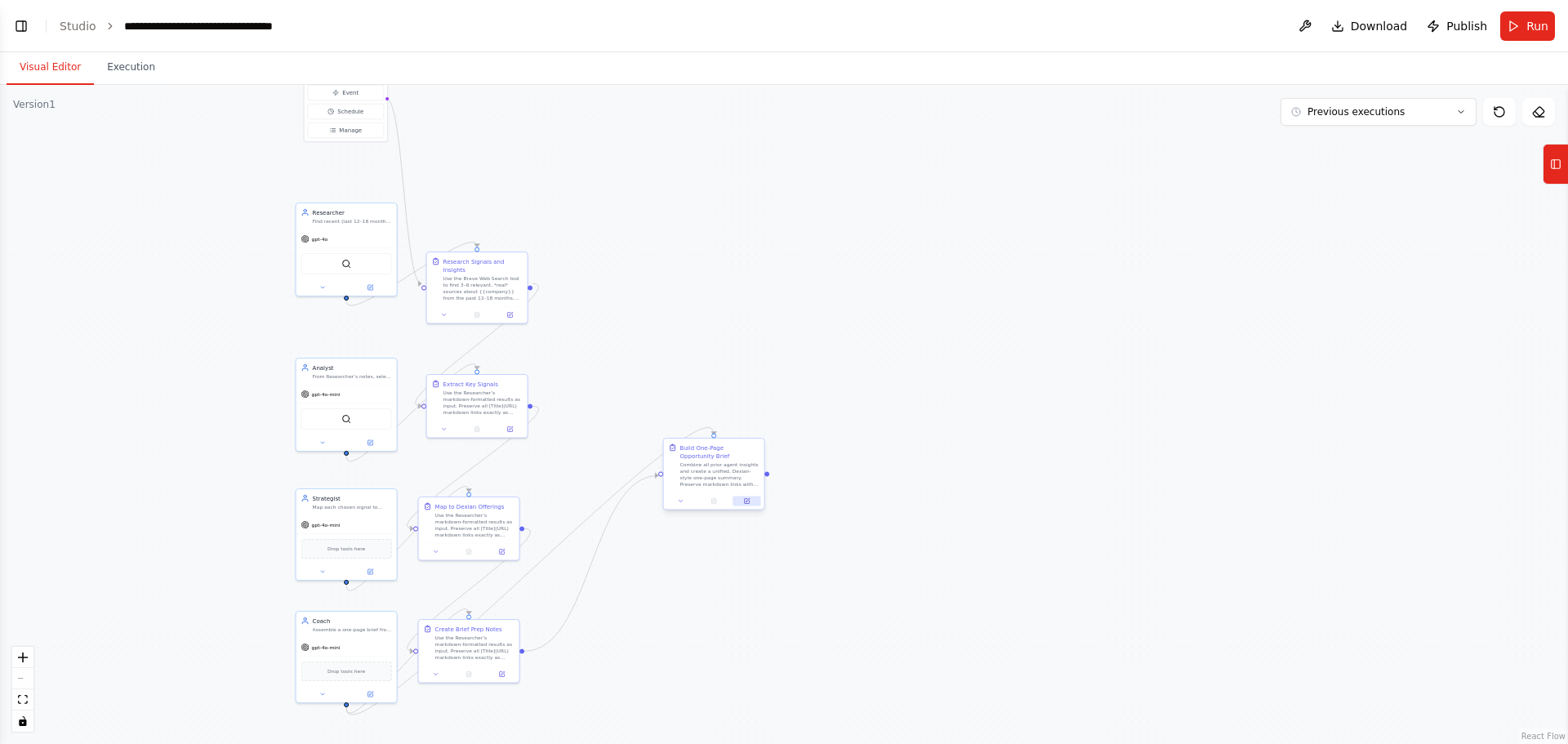
click at [620, 234] on icon at bounding box center [747, 502] width 5 height 5
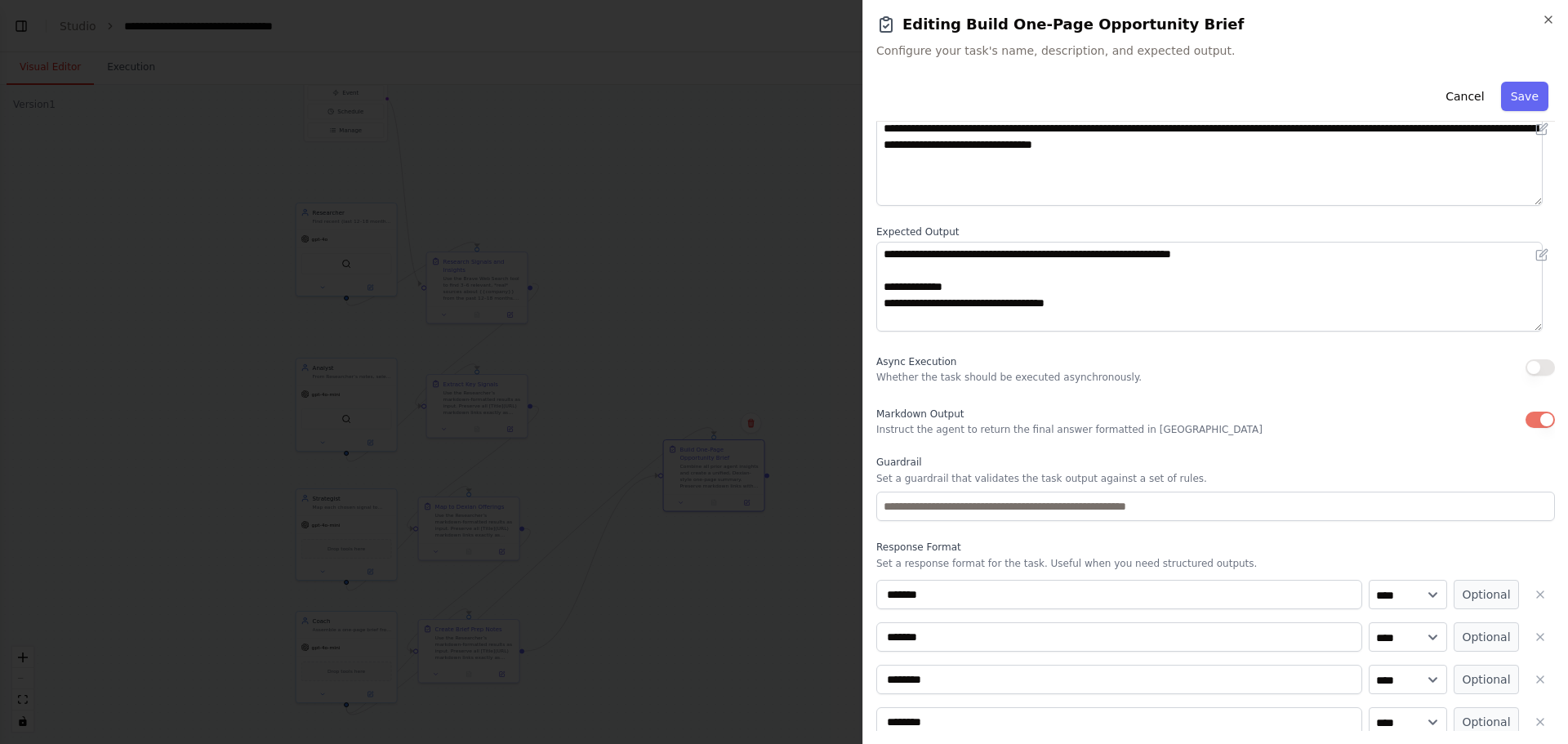
scroll to position [205, 0]
